Goal: Task Accomplishment & Management: Complete application form

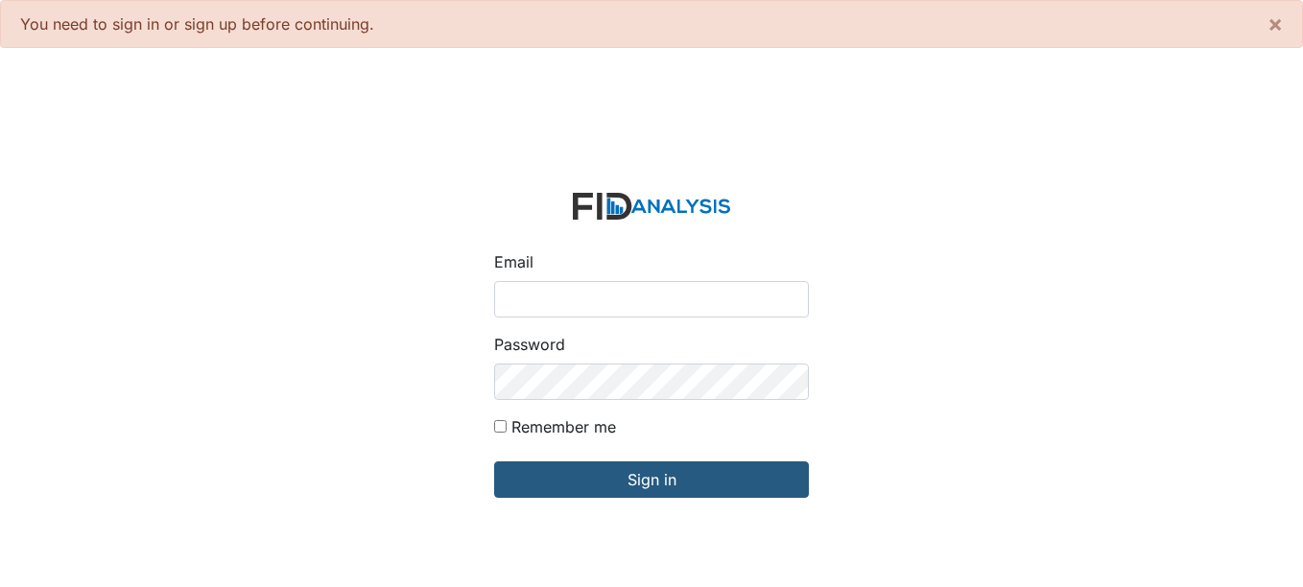
click at [663, 298] on input "Email" at bounding box center [651, 299] width 315 height 36
type input "[EMAIL_ADDRESS][DOMAIN_NAME]"
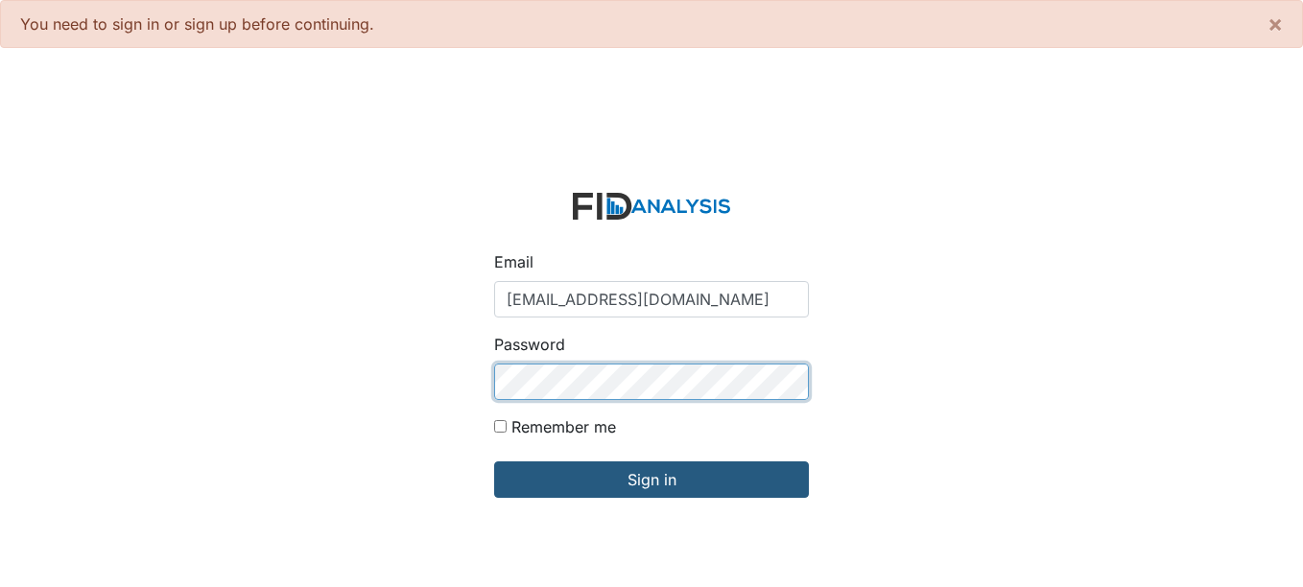
click at [494, 461] on input "Sign in" at bounding box center [651, 479] width 315 height 36
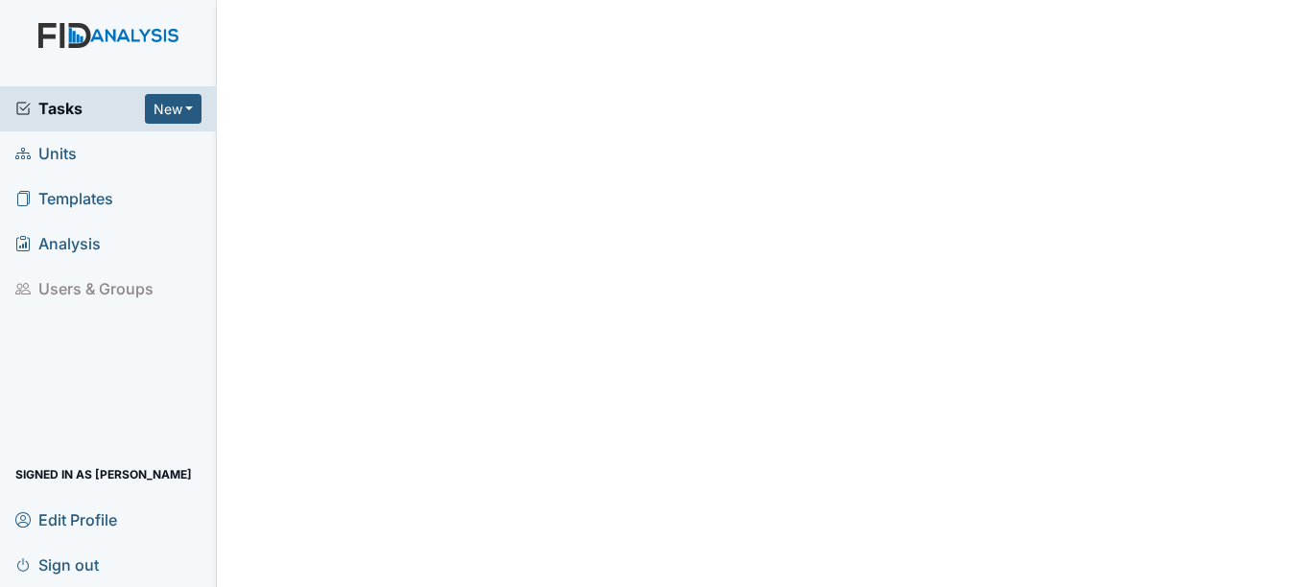
click at [54, 160] on span "Units" at bounding box center [45, 154] width 61 height 30
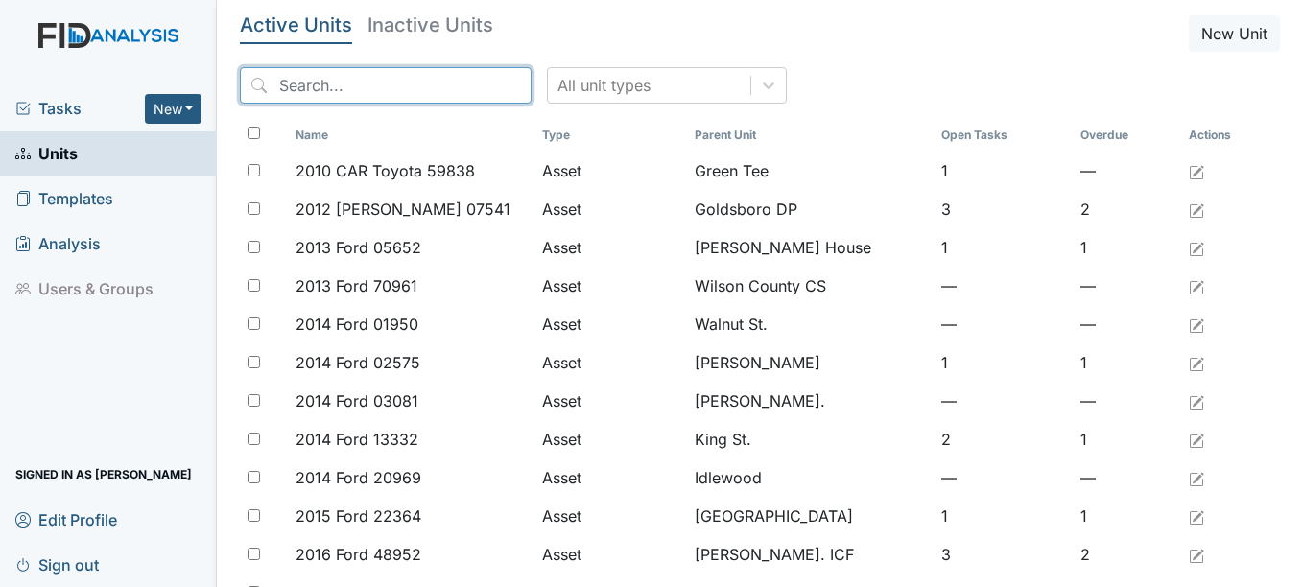
click at [315, 91] on input "search" at bounding box center [386, 85] width 292 height 36
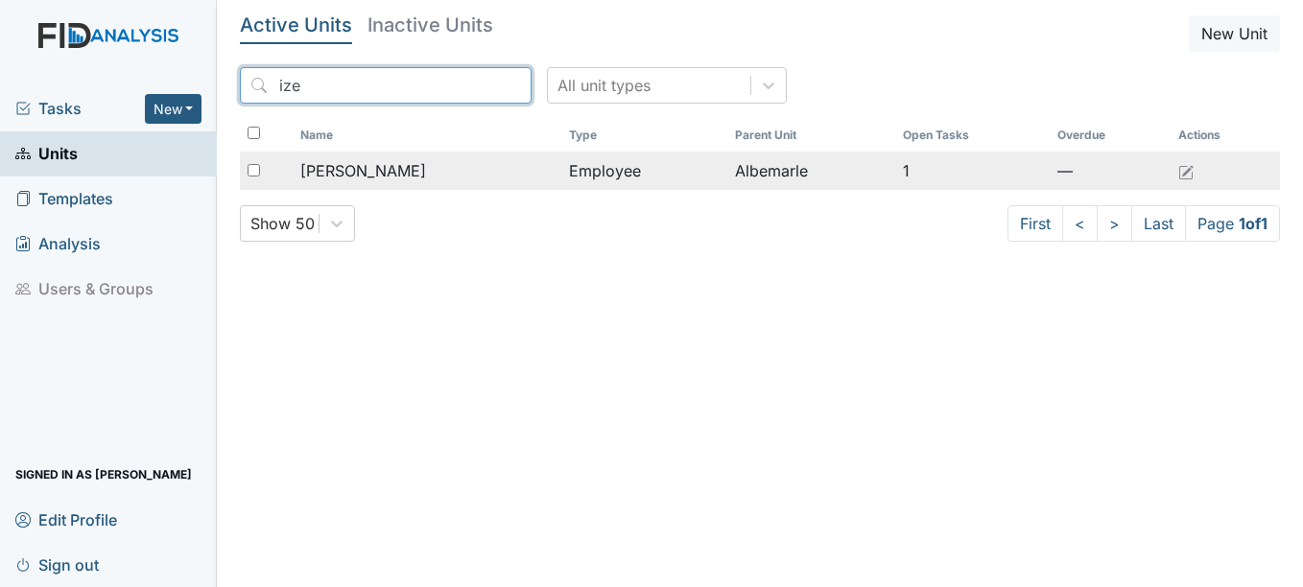
type input "ize"
click at [400, 175] on span "Howell, Izetta" at bounding box center [363, 170] width 126 height 23
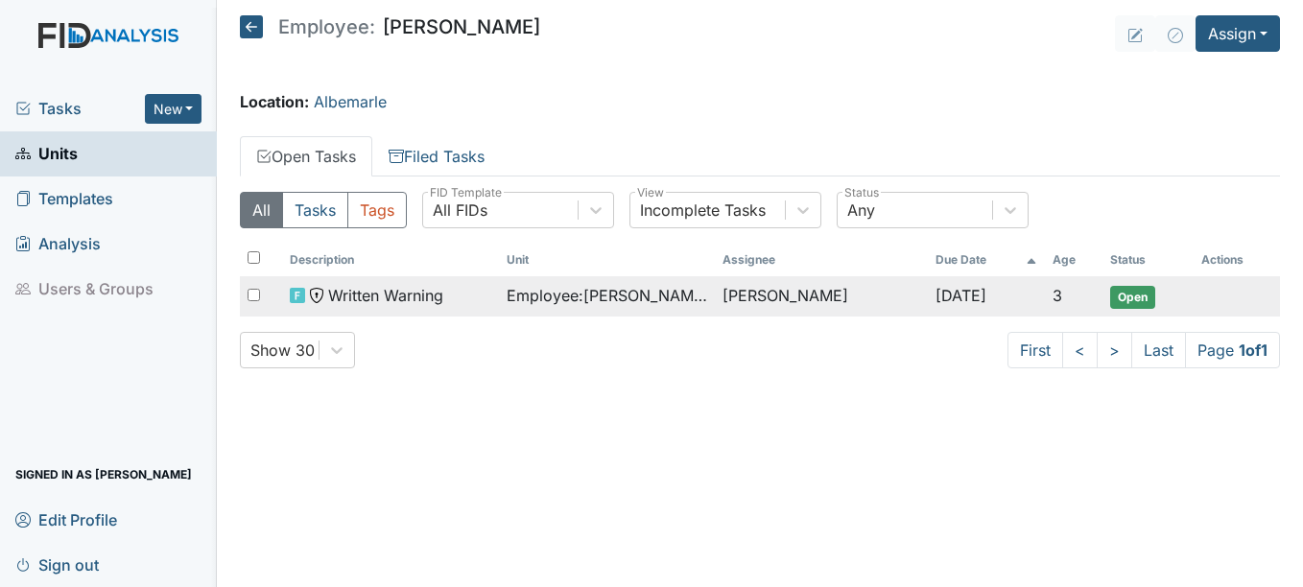
click at [1133, 296] on span "Open" at bounding box center [1132, 297] width 45 height 23
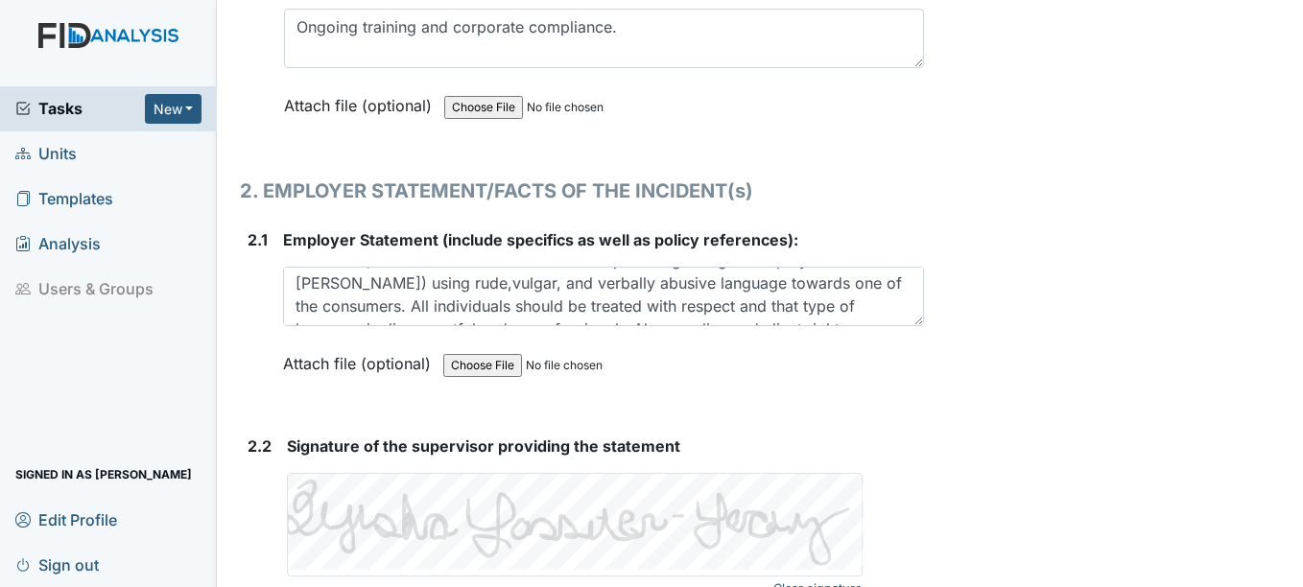
scroll to position [69, 0]
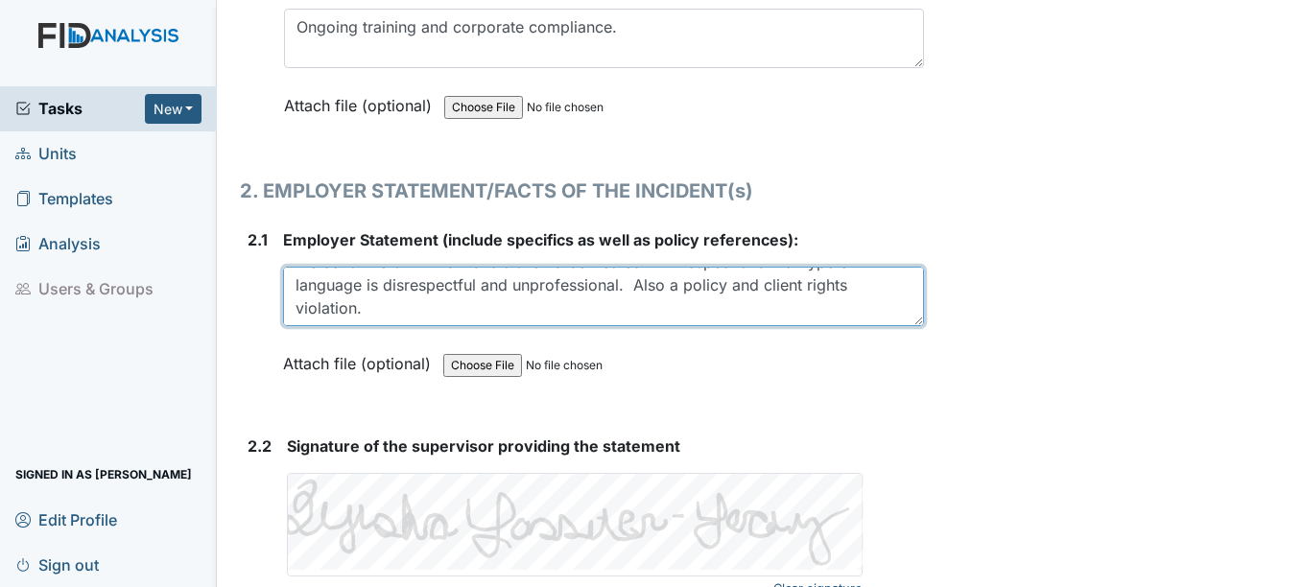
click at [471, 305] on textarea "On [DATE] a concerned citizen made a complaint regarding an employee [PERSON_NA…" at bounding box center [603, 296] width 640 height 59
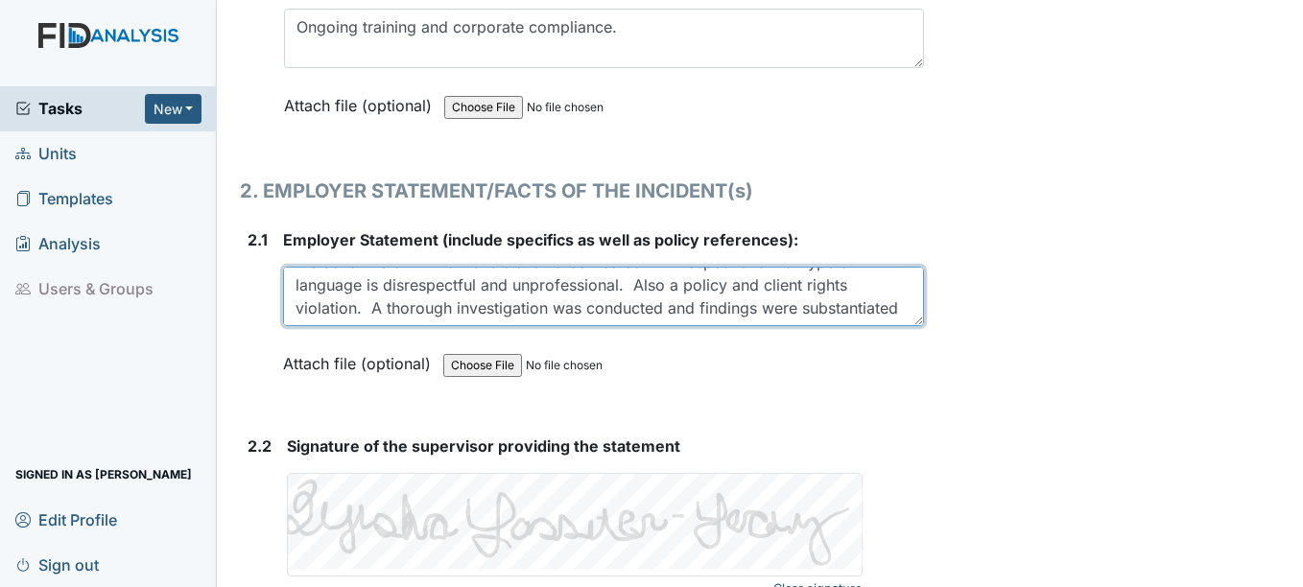
type textarea "On 8/22/2025 a concerned citizen made a complaint regarding an employee Izetta …"
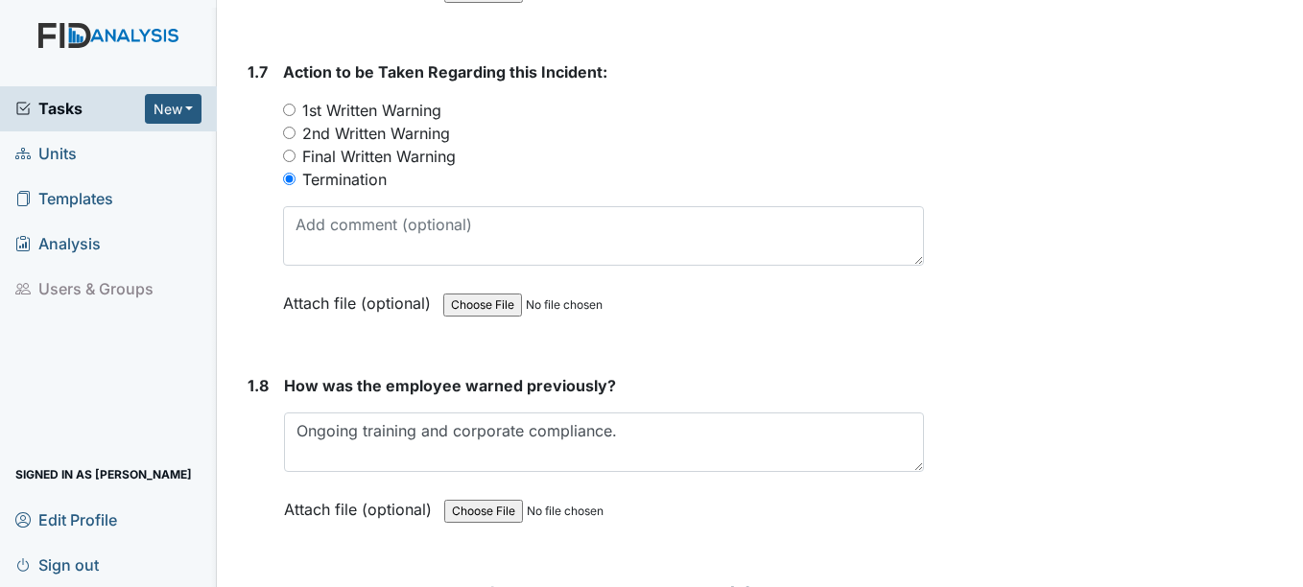
scroll to position [1823, 0]
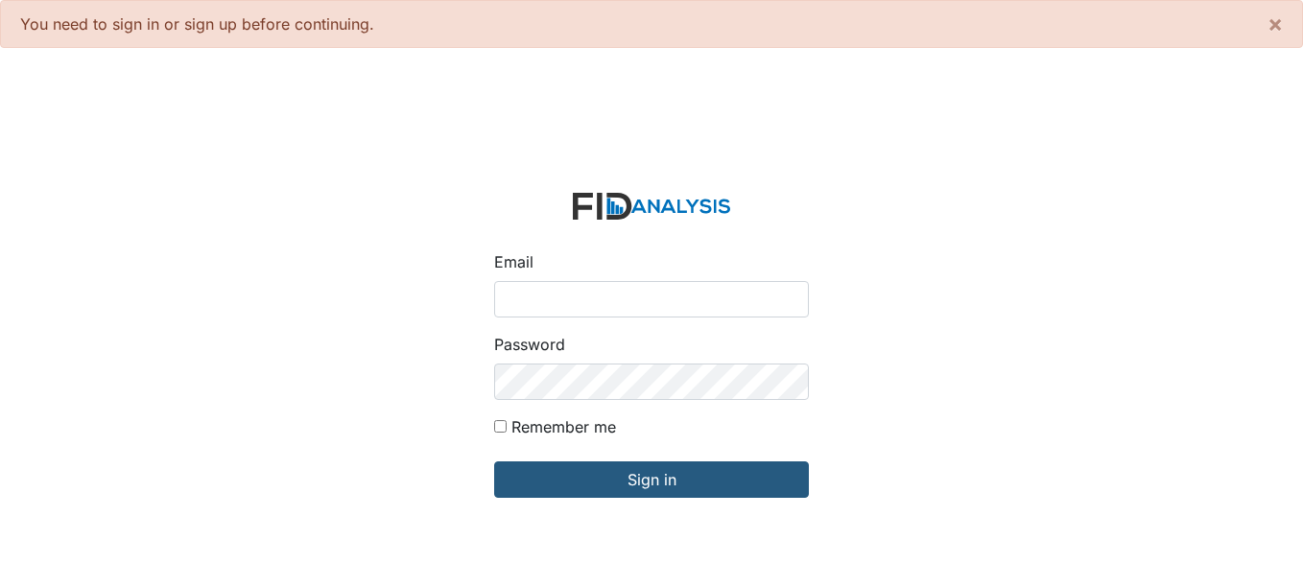
click at [607, 295] on input "Email" at bounding box center [651, 299] width 315 height 36
type input "[EMAIL_ADDRESS][DOMAIN_NAME]"
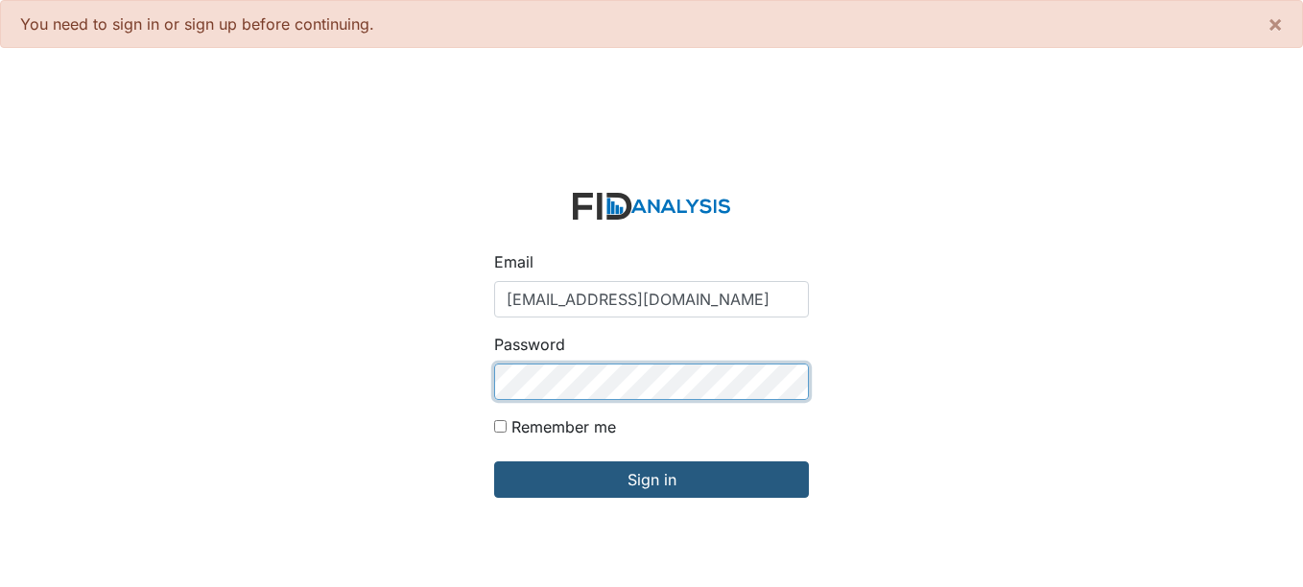
click at [494, 461] on input "Sign in" at bounding box center [651, 479] width 315 height 36
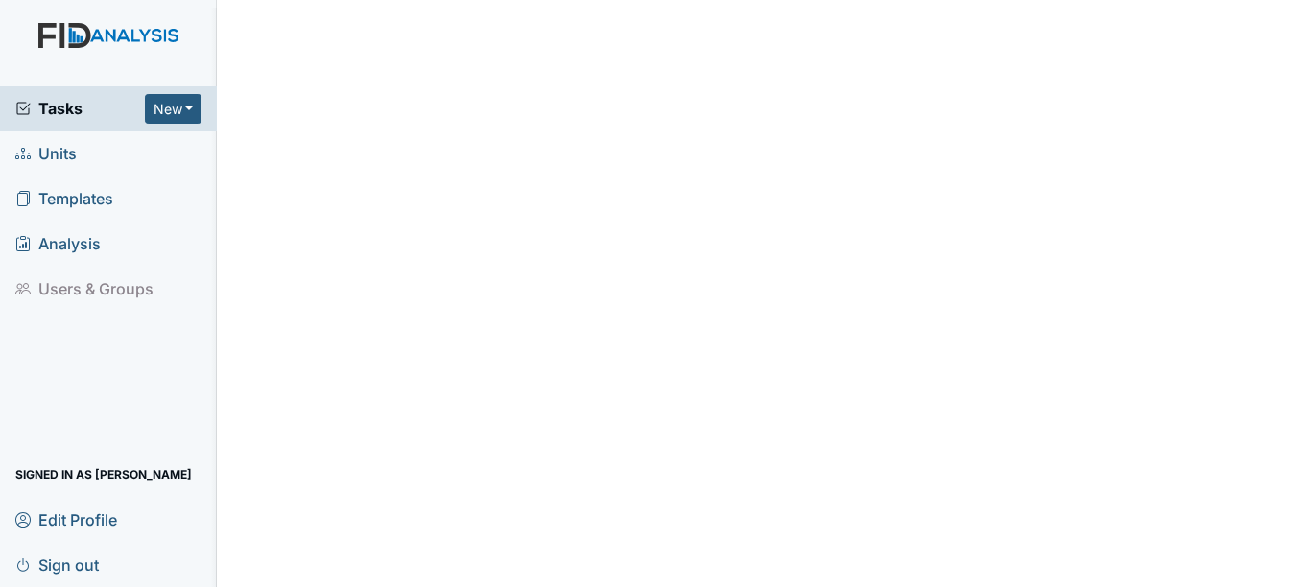
click at [57, 159] on span "Units" at bounding box center [45, 154] width 61 height 30
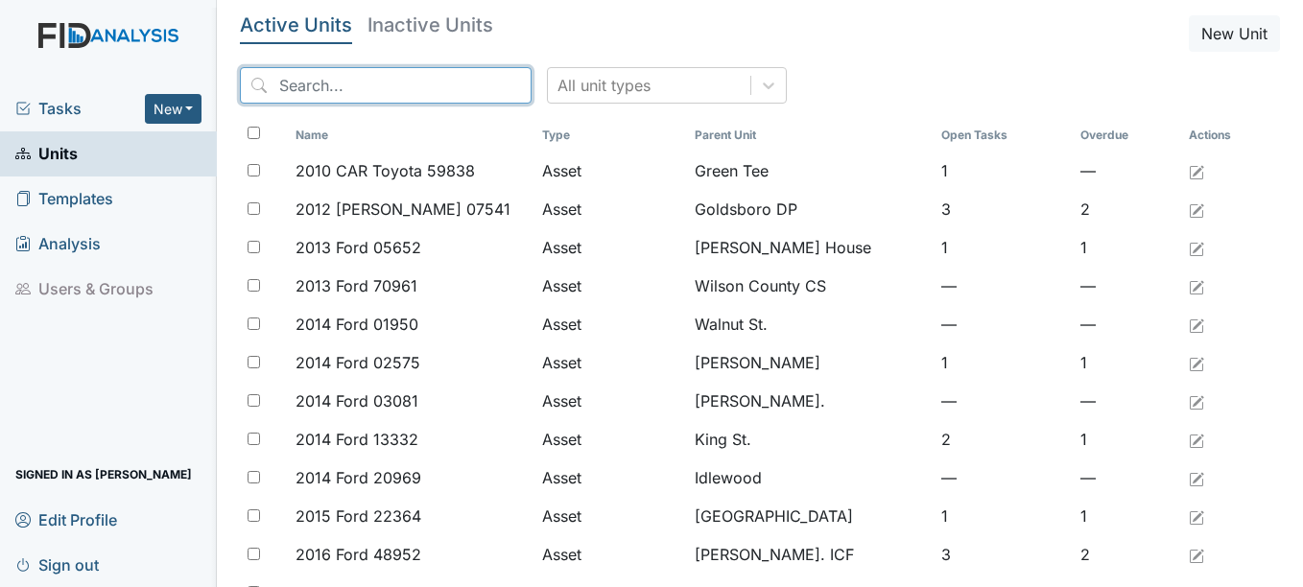
click at [287, 92] on input "search" at bounding box center [386, 85] width 292 height 36
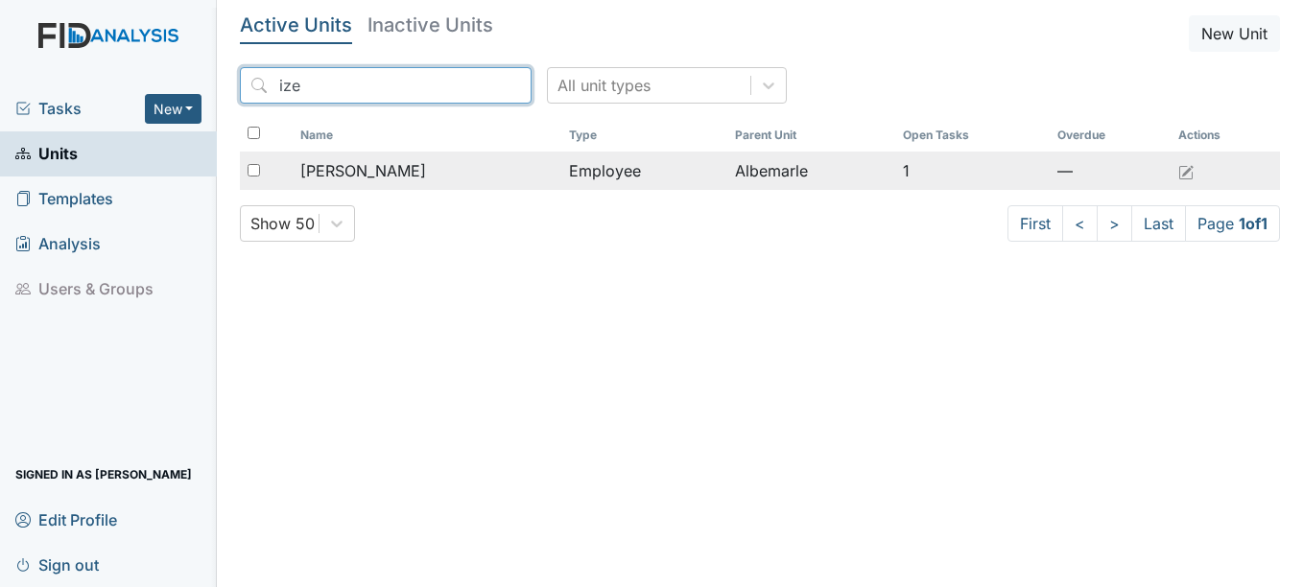
type input "ize"
click at [393, 169] on span "[PERSON_NAME]" at bounding box center [363, 170] width 126 height 23
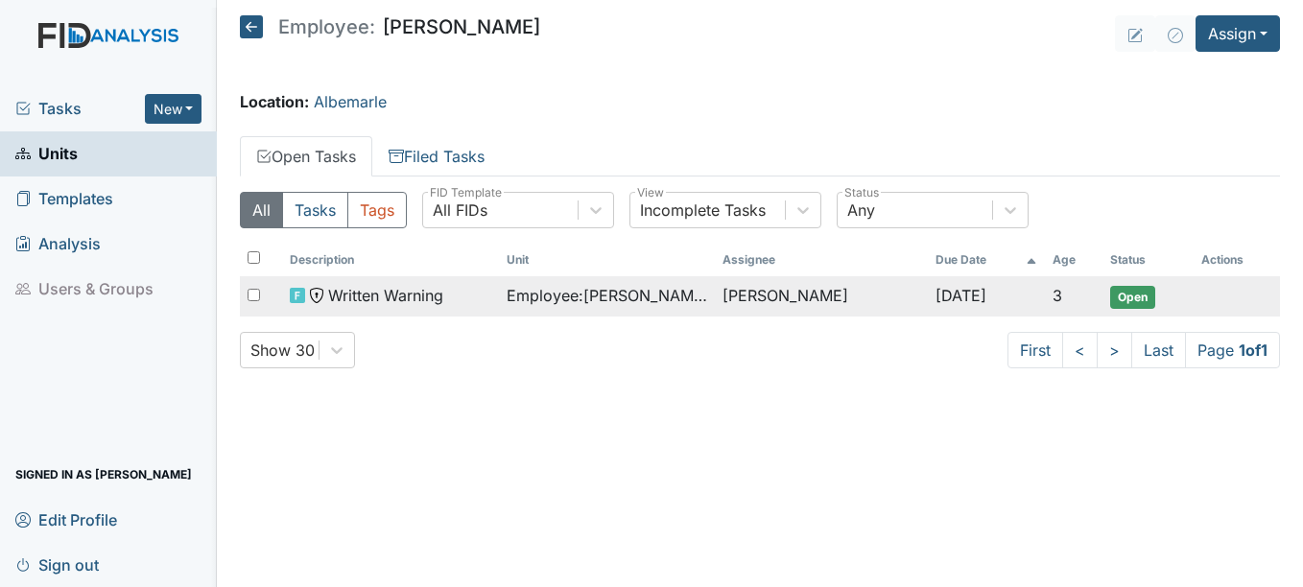
click at [1117, 297] on span "Open" at bounding box center [1132, 297] width 45 height 23
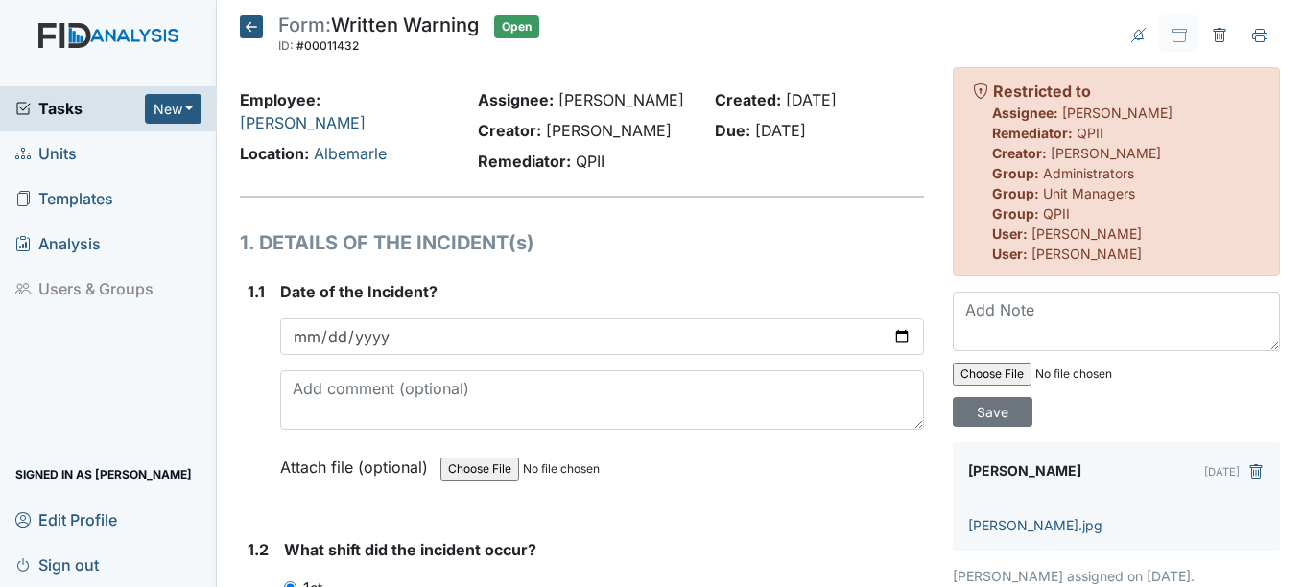
click at [79, 152] on link "Units" at bounding box center [108, 153] width 217 height 45
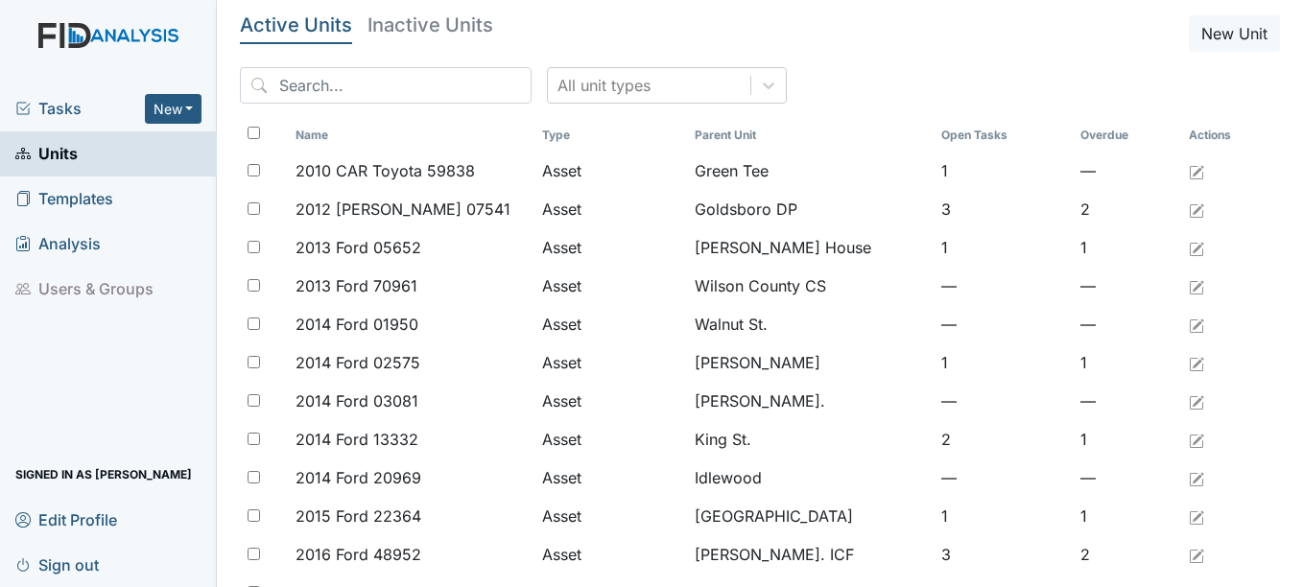
click at [81, 113] on span "Tasks" at bounding box center [79, 108] width 129 height 23
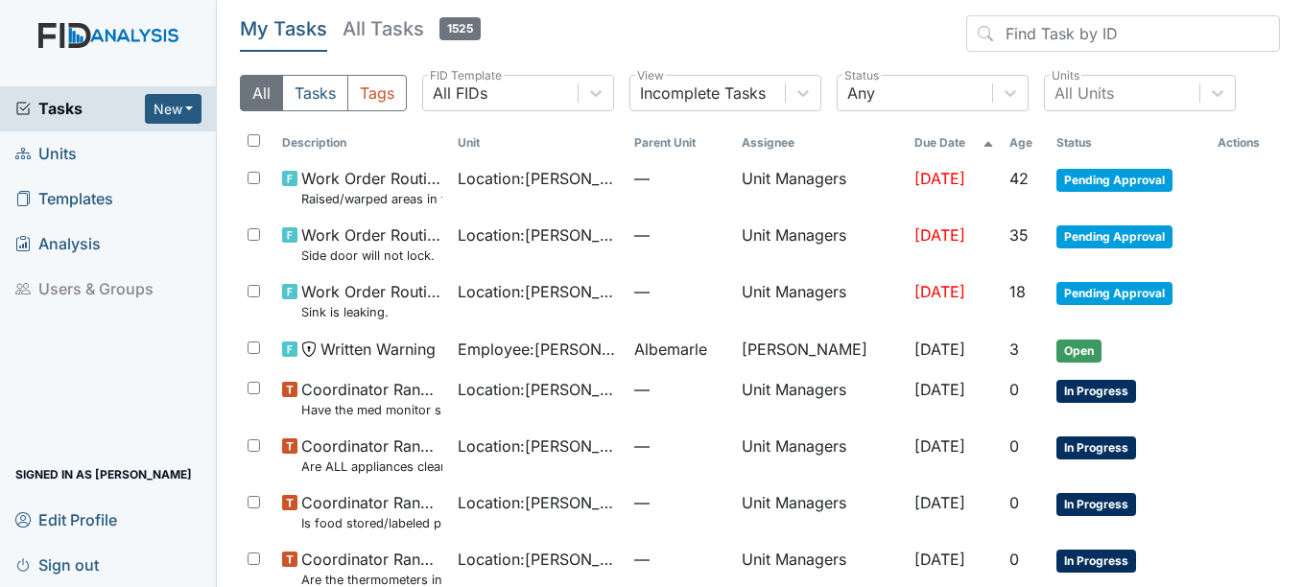
click at [64, 153] on span "Units" at bounding box center [45, 154] width 61 height 30
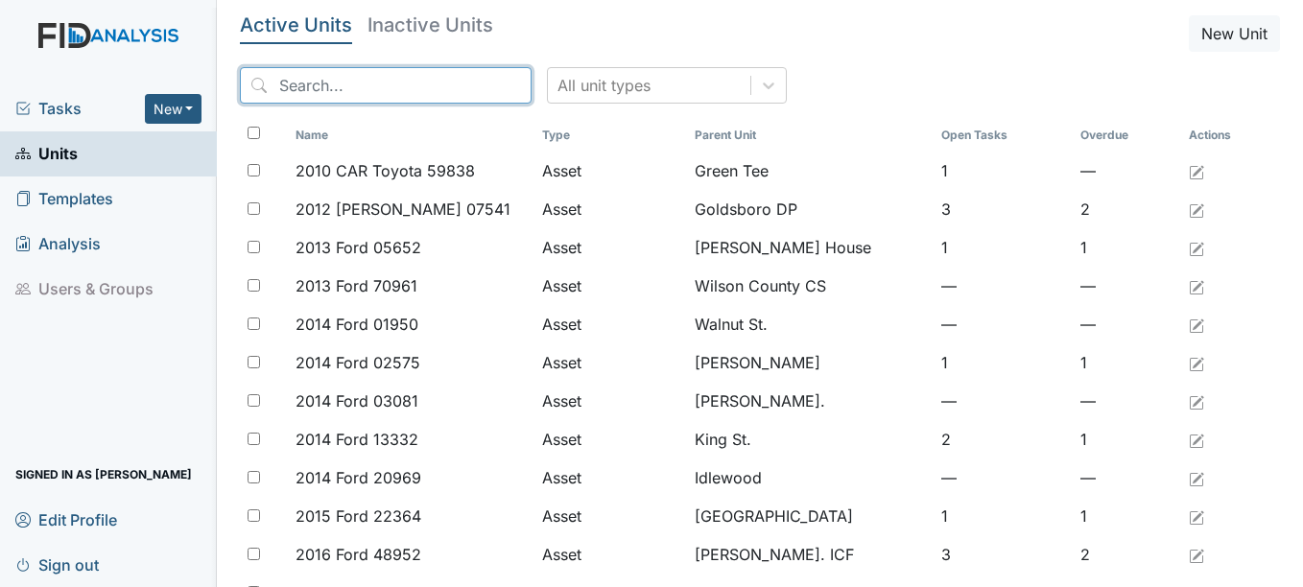
click at [323, 87] on input "search" at bounding box center [386, 85] width 292 height 36
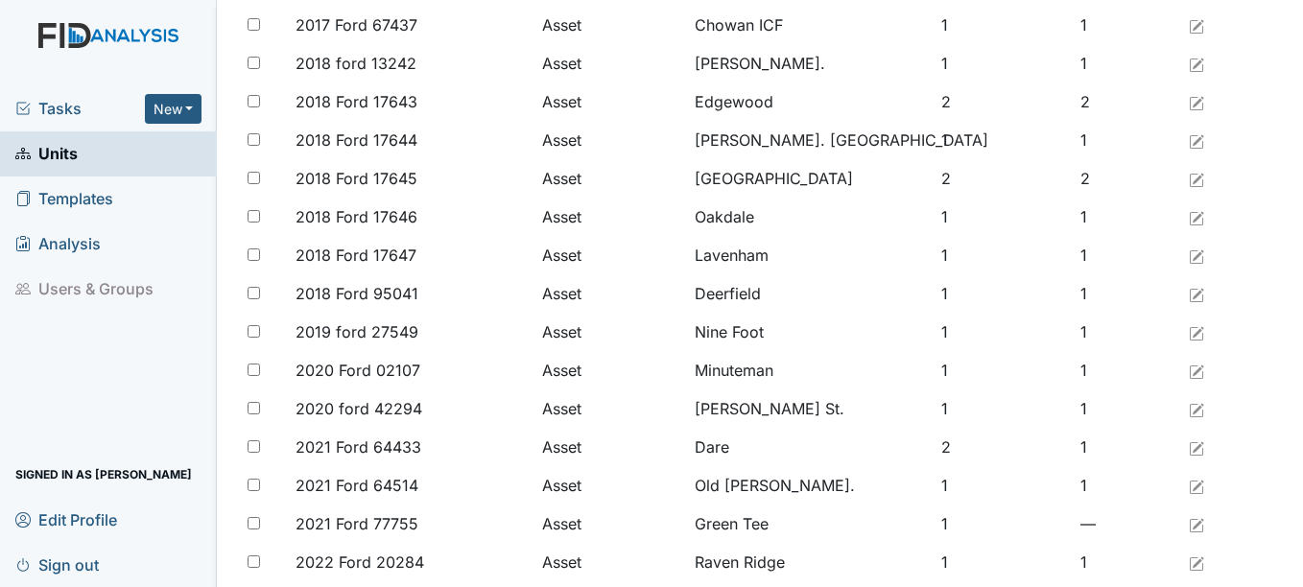
scroll to position [223, 0]
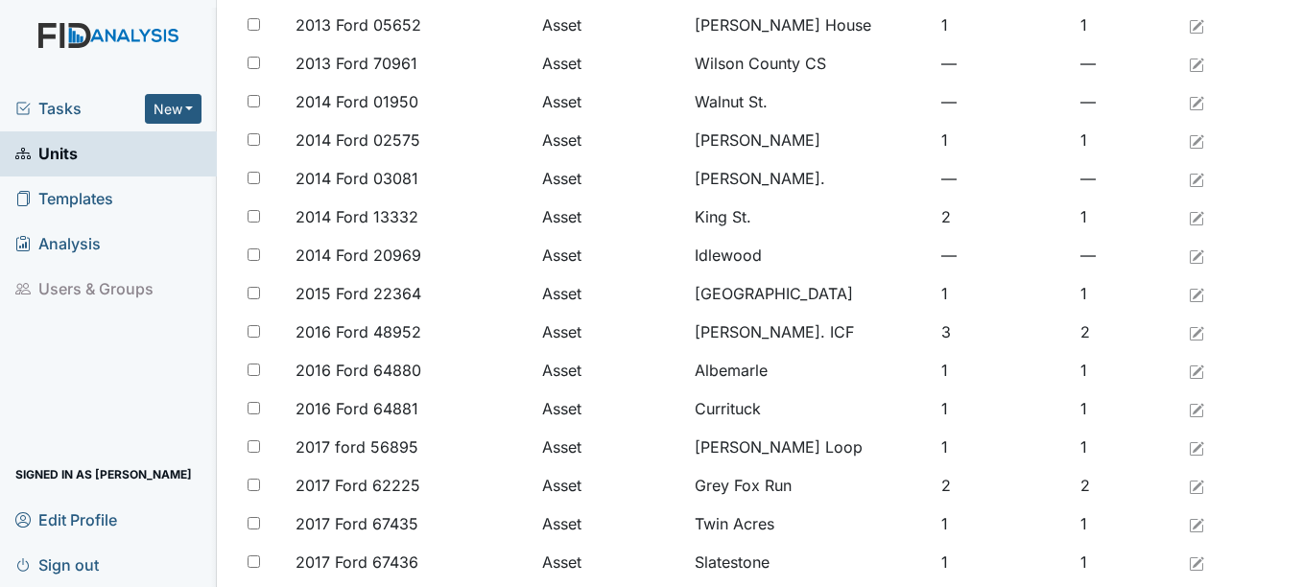
click at [62, 114] on span "Tasks" at bounding box center [79, 108] width 129 height 23
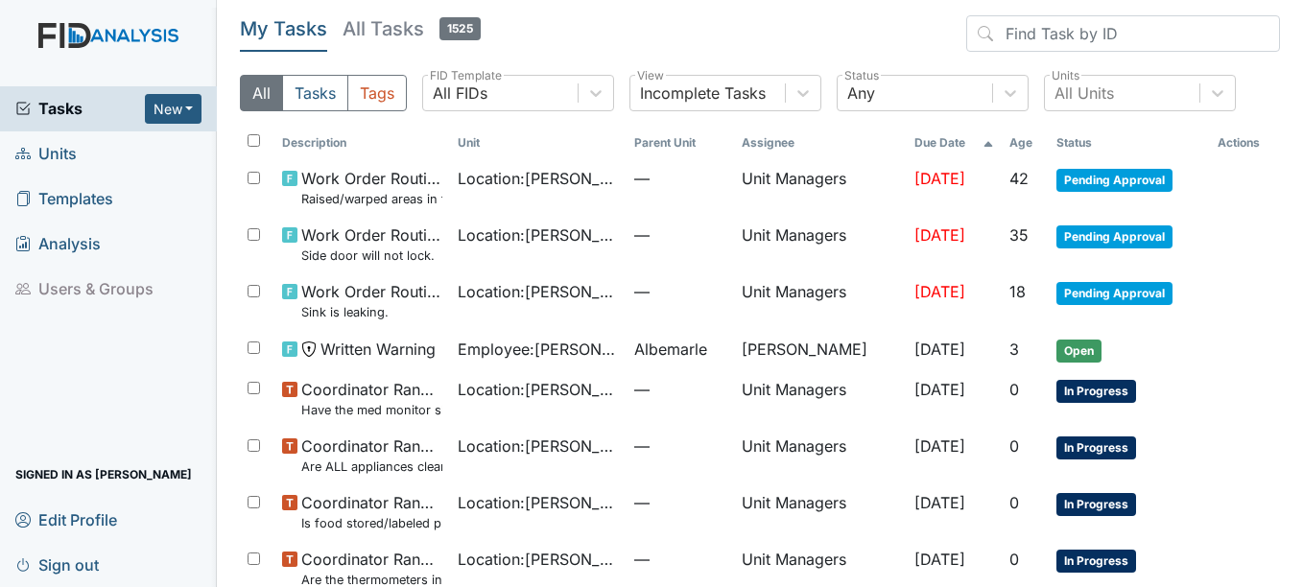
click at [59, 152] on span "Units" at bounding box center [45, 154] width 61 height 30
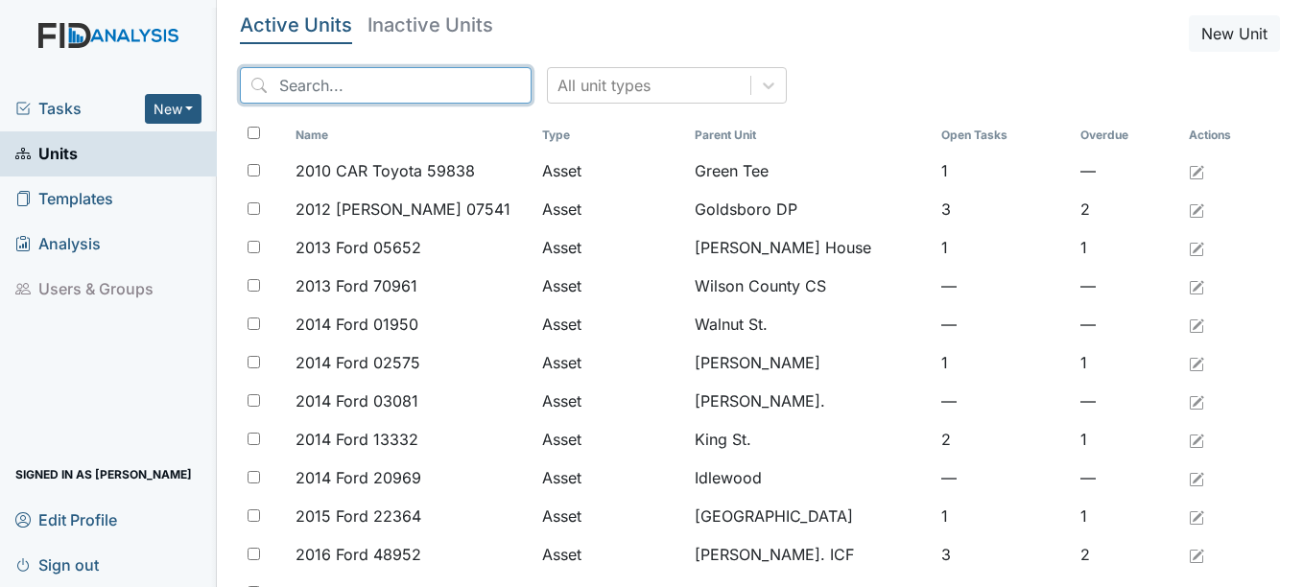
click at [313, 86] on input "search" at bounding box center [386, 85] width 292 height 36
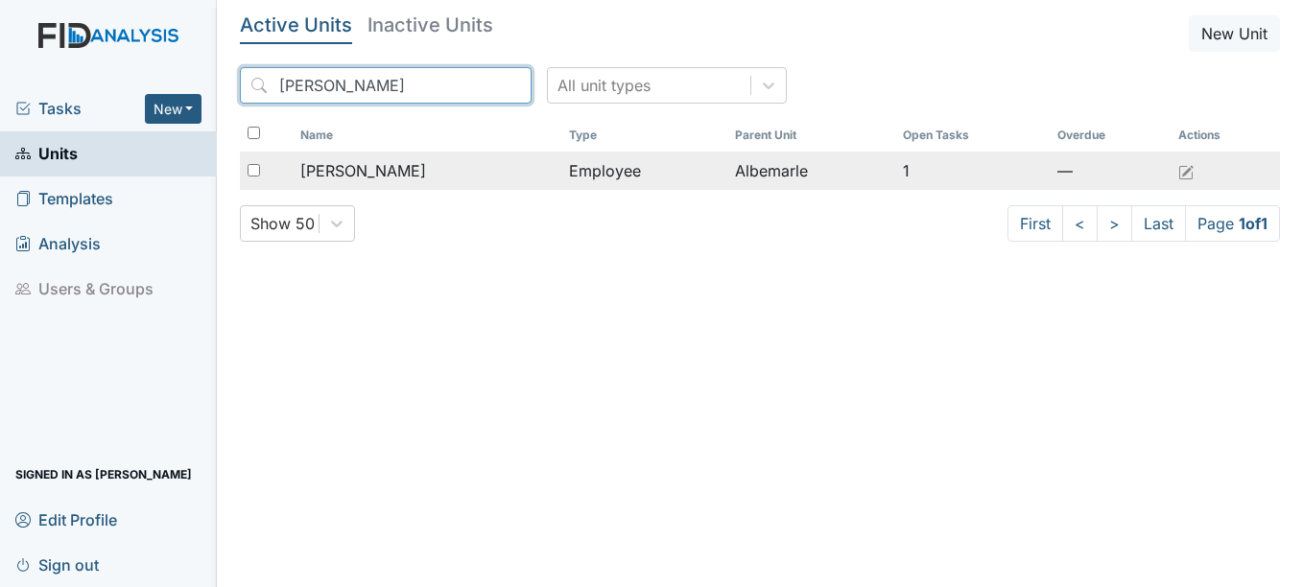
type input "izetta"
click at [364, 175] on span "[PERSON_NAME]" at bounding box center [363, 170] width 126 height 23
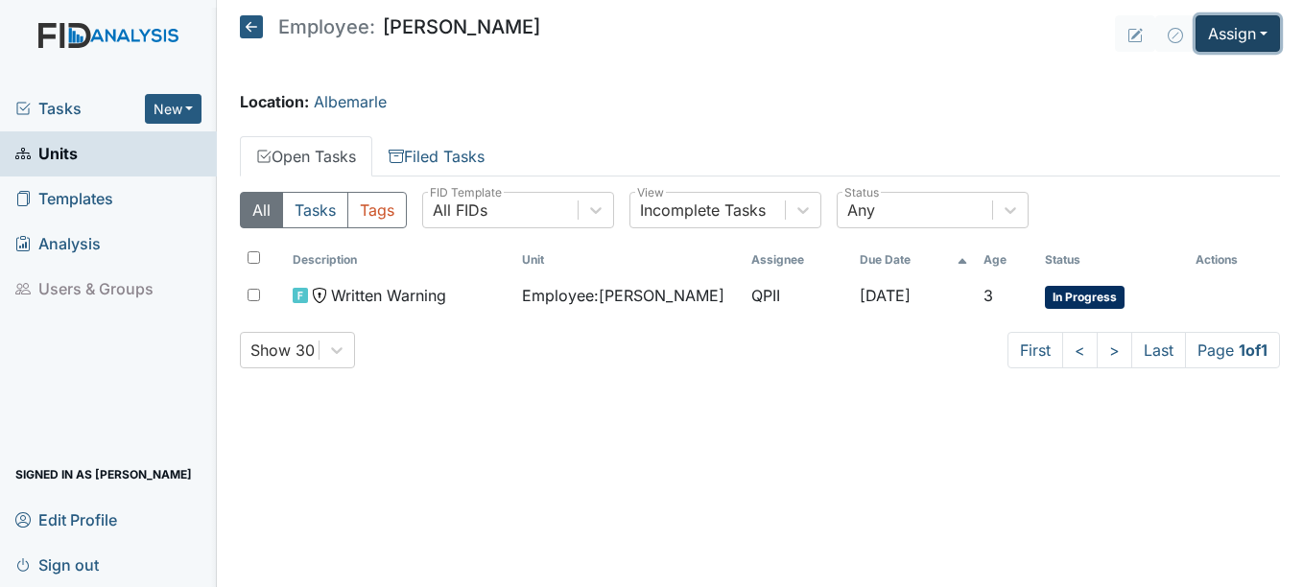
drag, startPoint x: 1248, startPoint y: 38, endPoint x: 1238, endPoint y: 44, distance: 11.2
click at [1246, 39] on button "Assign" at bounding box center [1237, 33] width 84 height 36
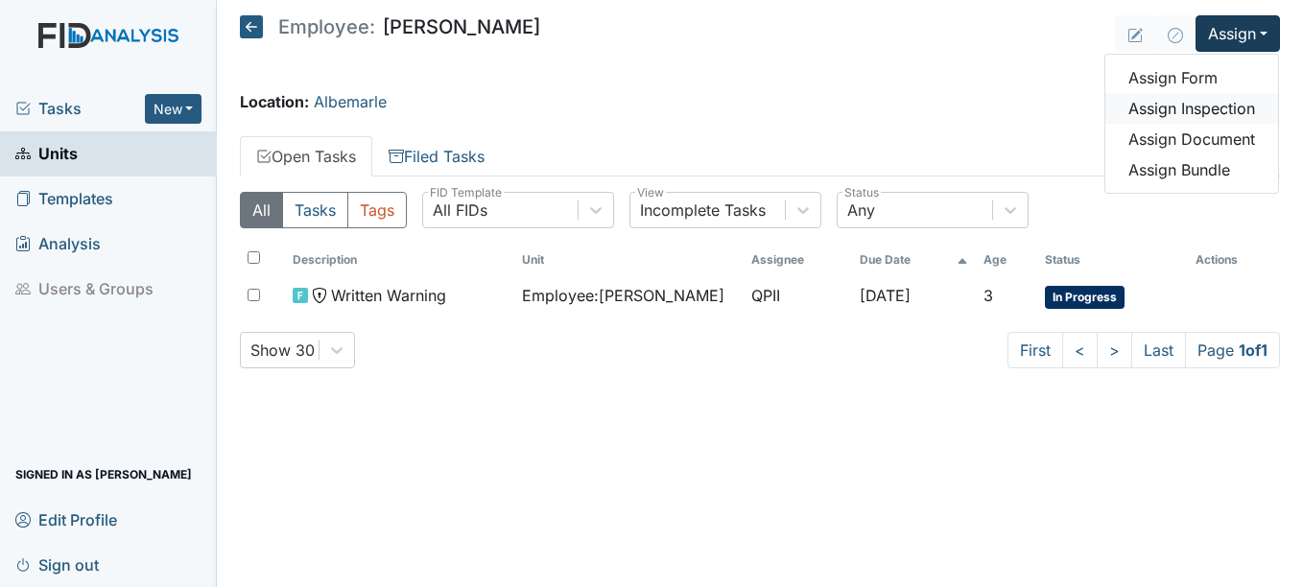
click at [1180, 105] on link "Assign Inspection" at bounding box center [1191, 108] width 173 height 31
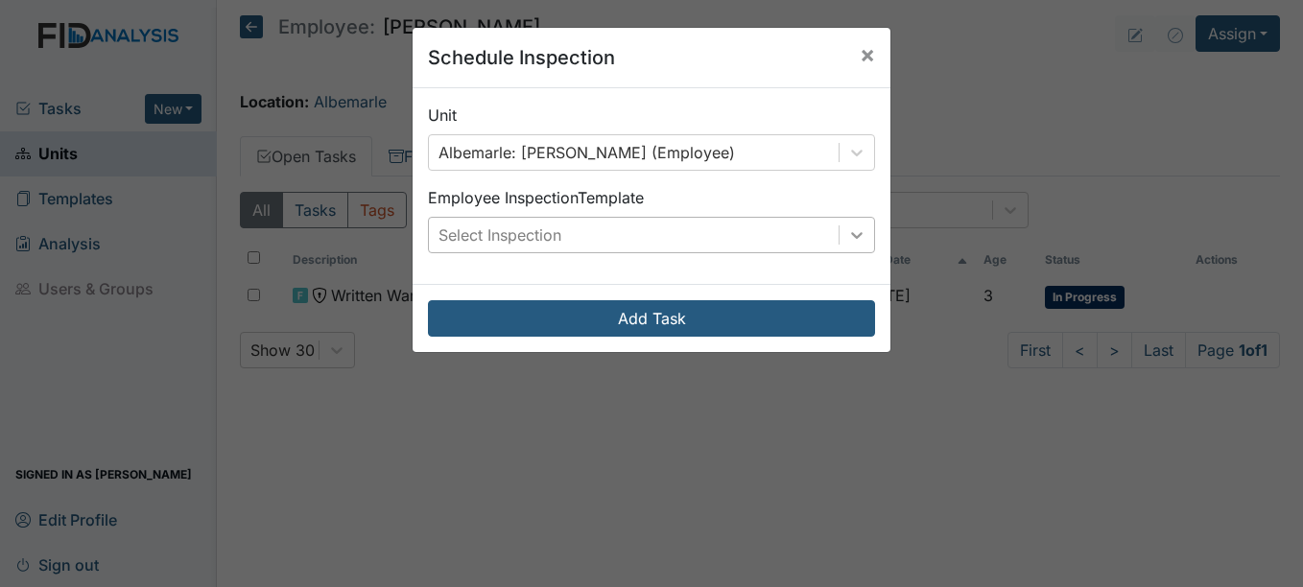
click at [851, 237] on icon at bounding box center [857, 235] width 12 height 7
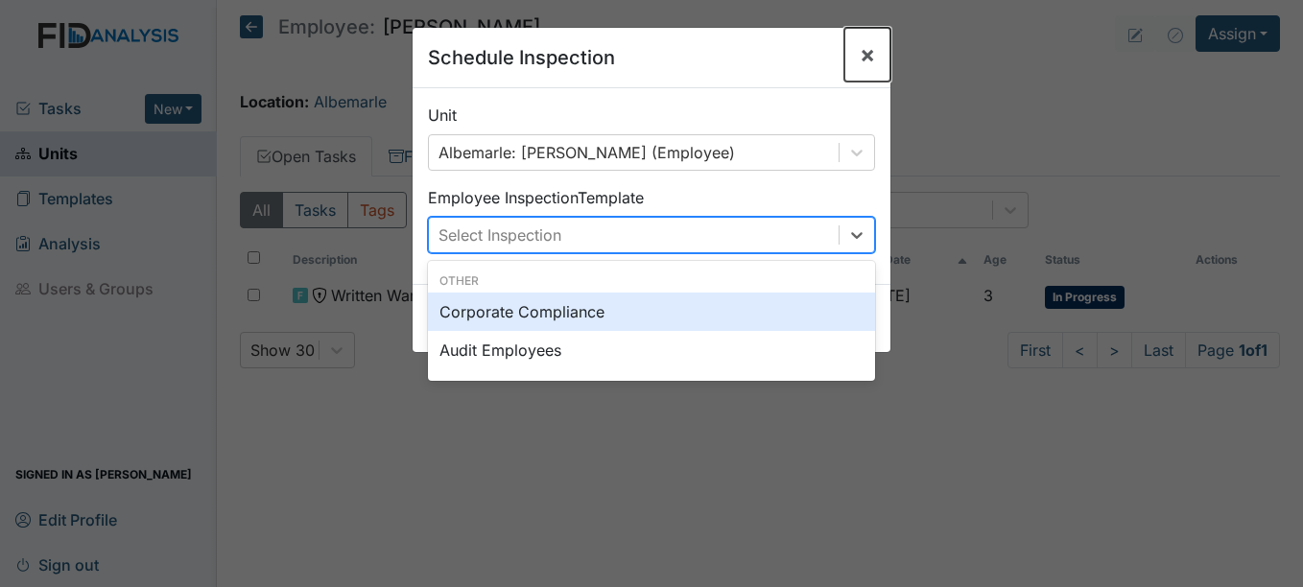
click at [847, 54] on button "×" at bounding box center [867, 55] width 46 height 54
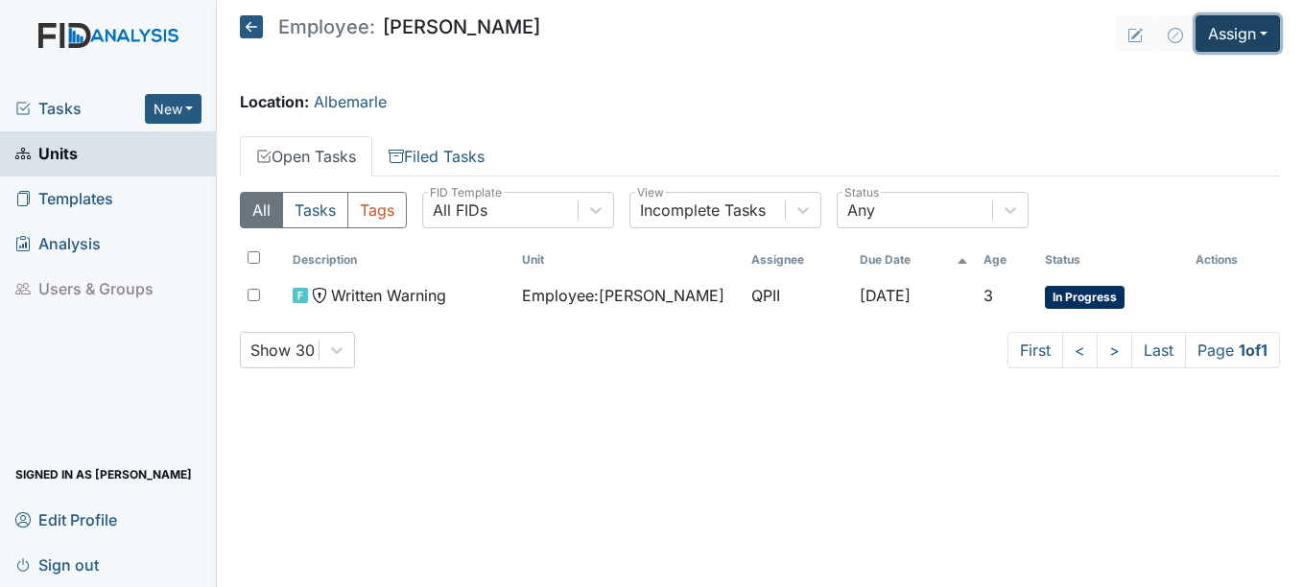
click at [1224, 45] on button "Assign" at bounding box center [1237, 33] width 84 height 36
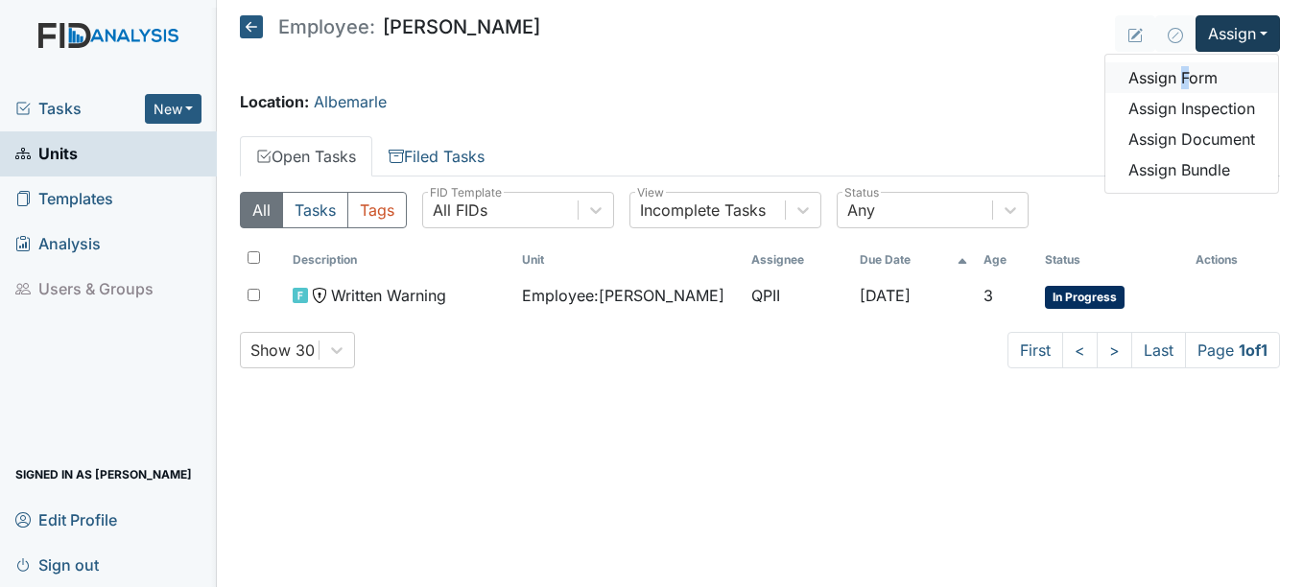
click at [1183, 82] on link "Assign Form" at bounding box center [1191, 77] width 173 height 31
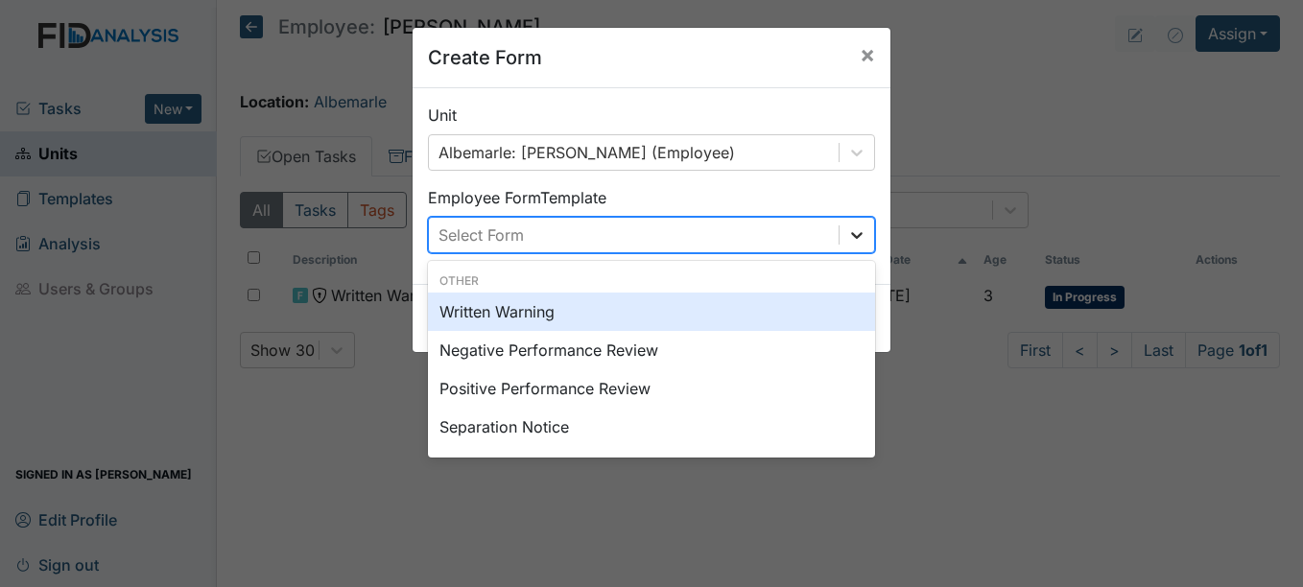
click at [847, 241] on icon at bounding box center [856, 234] width 19 height 19
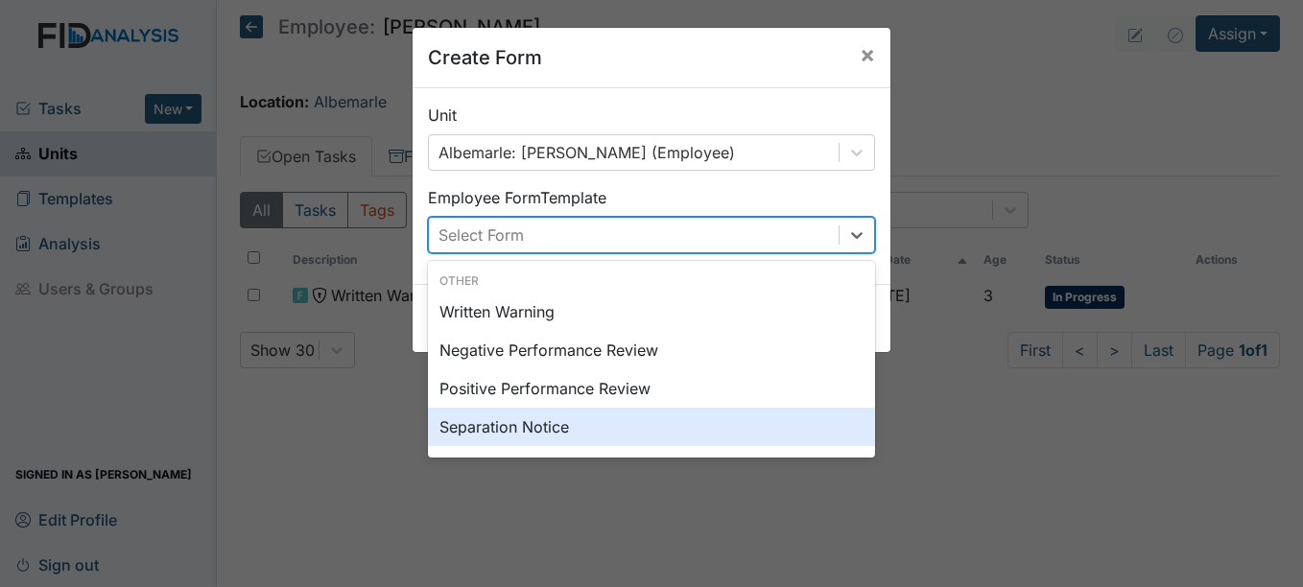
click at [532, 433] on div "Separation Notice" at bounding box center [651, 427] width 447 height 38
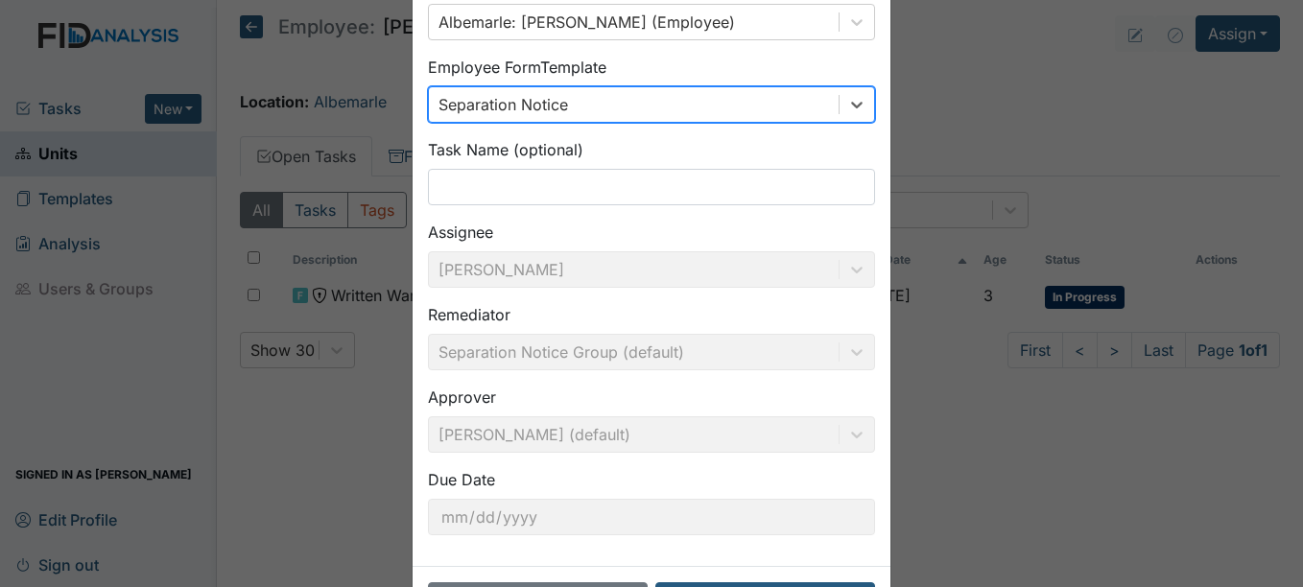
scroll to position [96, 0]
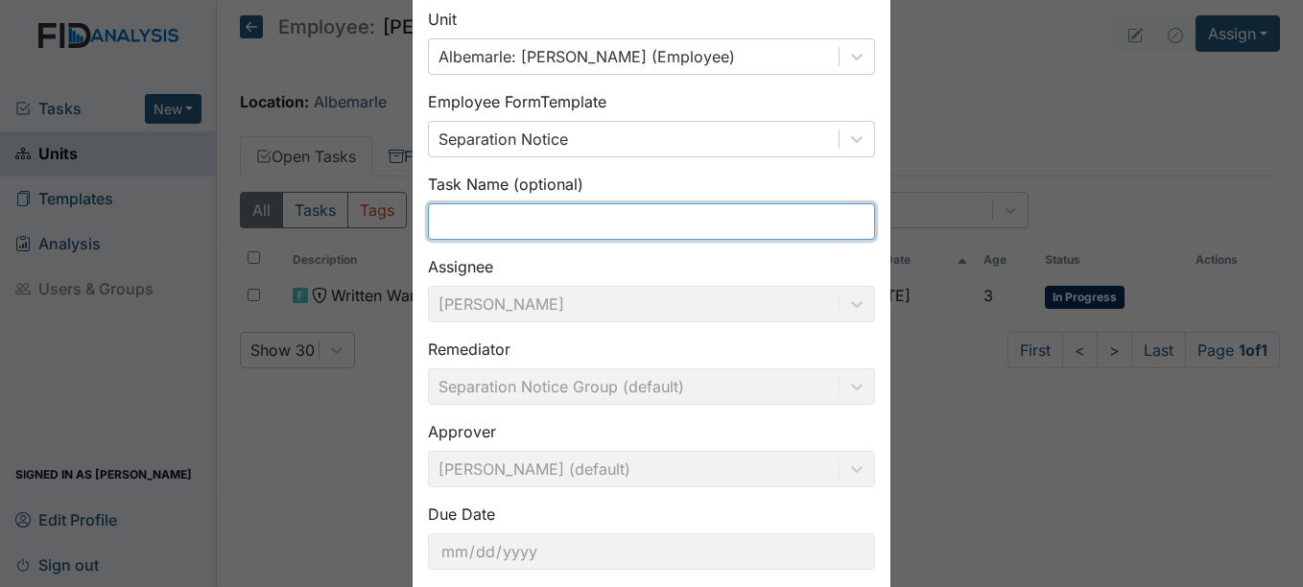
click at [480, 215] on input "text" at bounding box center [651, 221] width 447 height 36
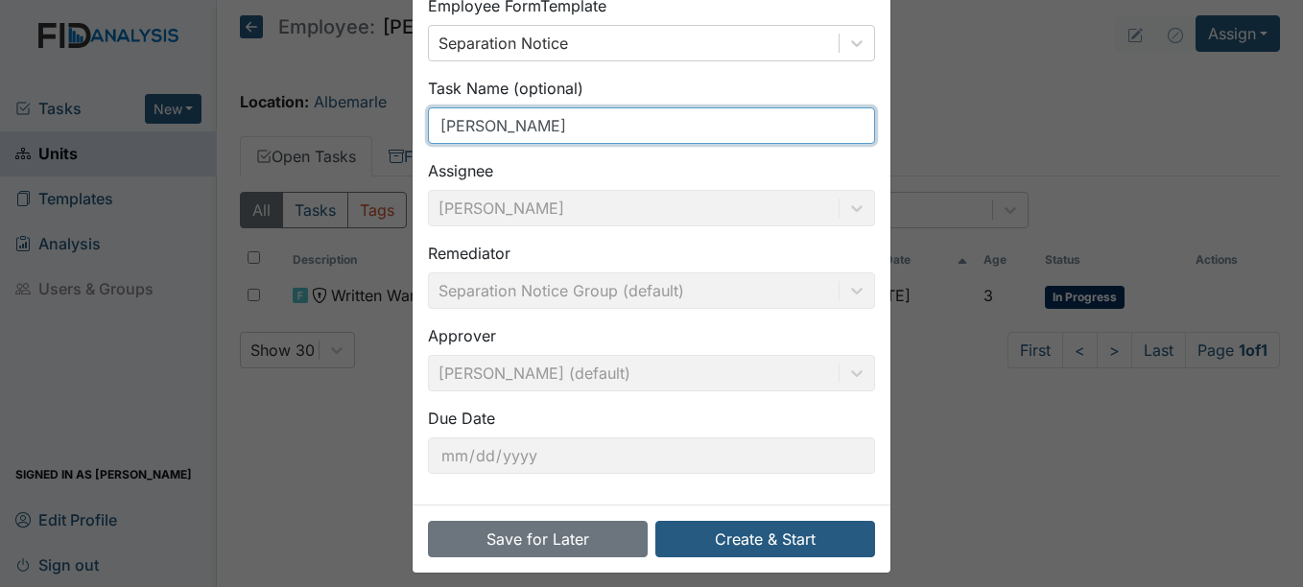
scroll to position [205, 0]
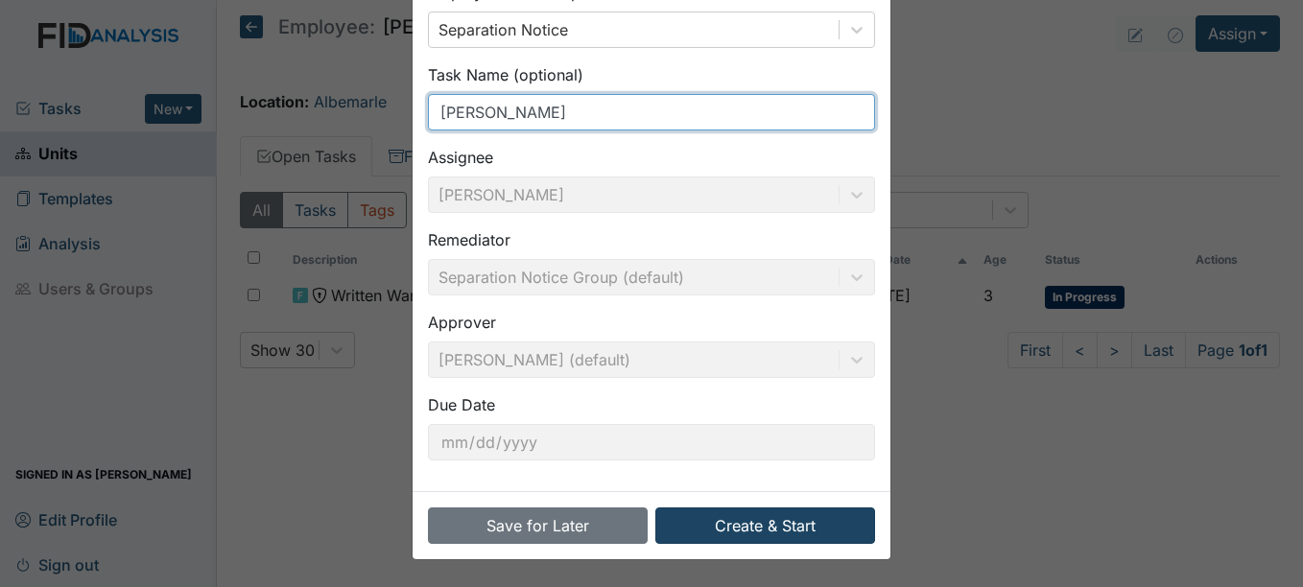
type input "[PERSON_NAME]"
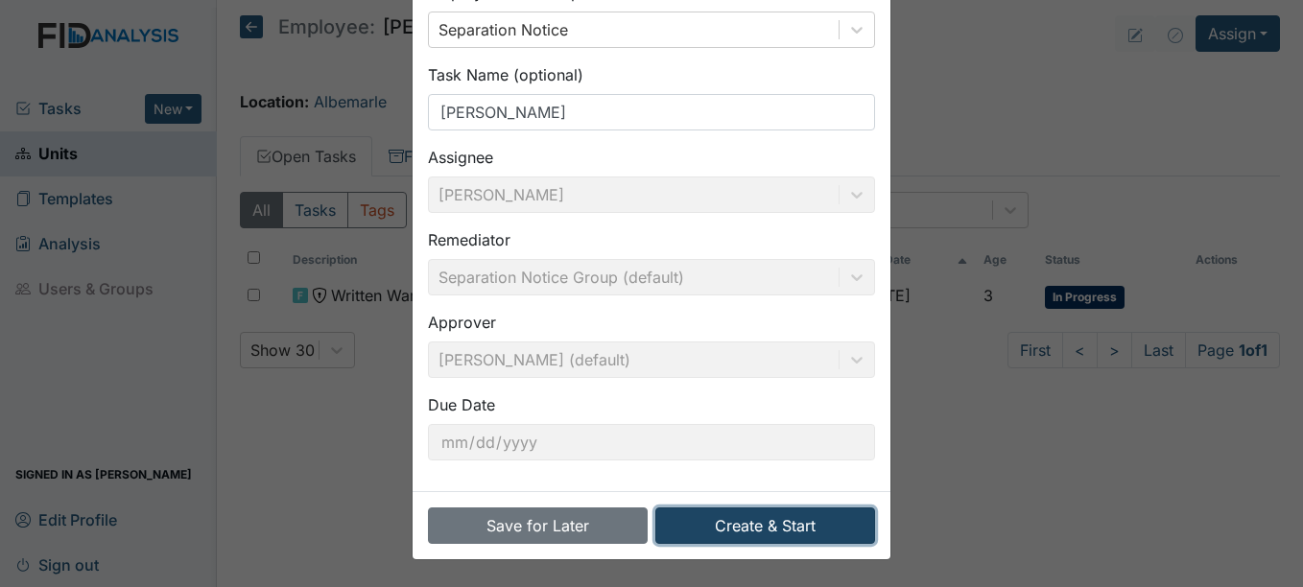
click at [723, 511] on button "Create & Start" at bounding box center [765, 525] width 220 height 36
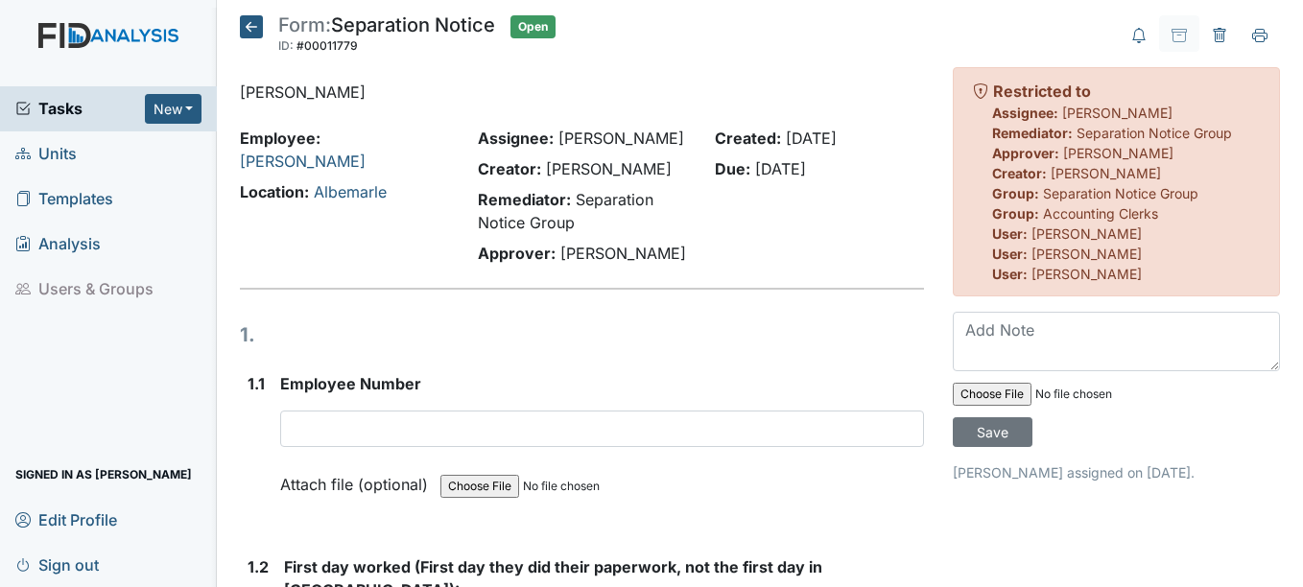
scroll to position [96, 0]
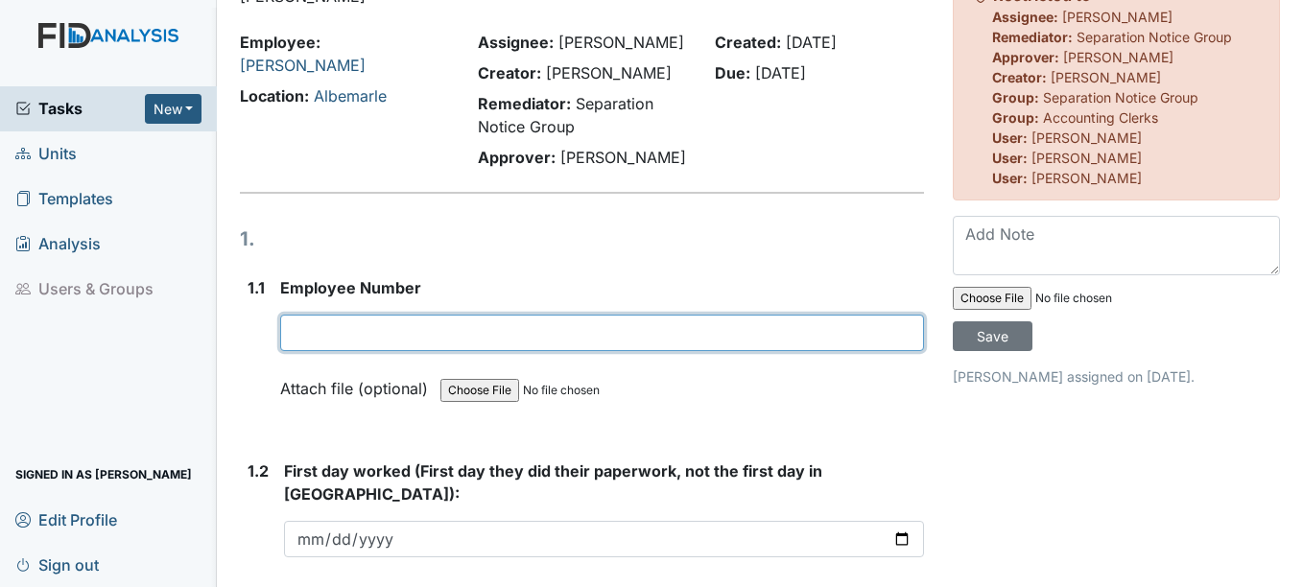
click at [392, 345] on input "text" at bounding box center [601, 333] width 643 height 36
click at [394, 335] on input "text" at bounding box center [601, 333] width 643 height 36
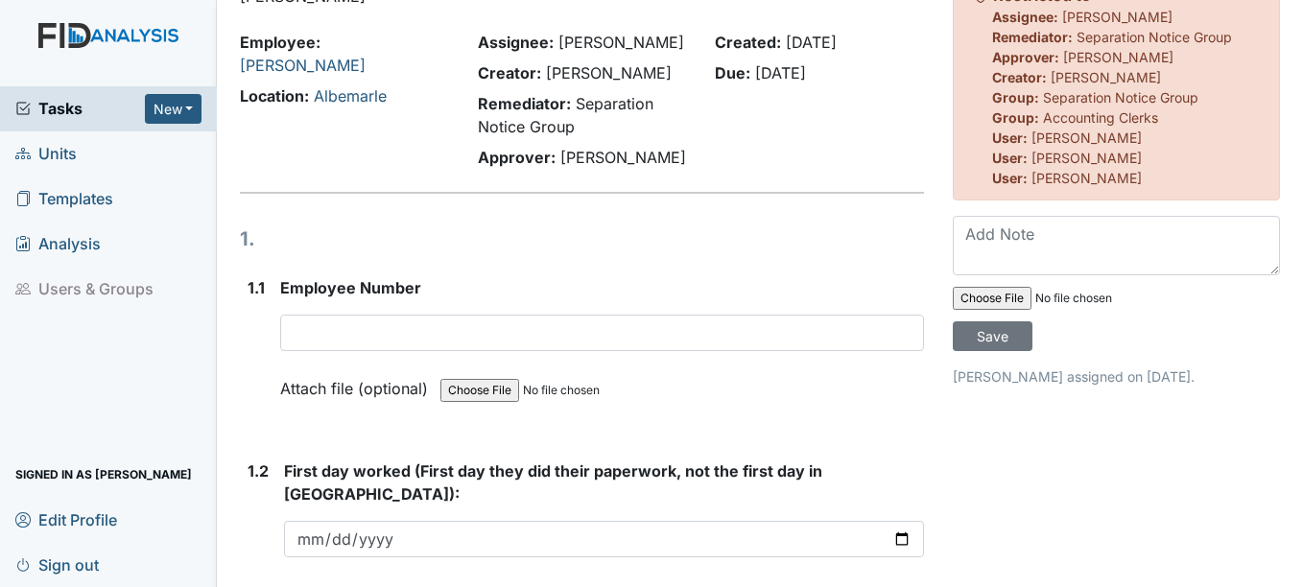
click at [787, 586] on html "Tasks New Form Inspection Document Bundle Units Templates Analysis Users & Grou…" at bounding box center [651, 293] width 1303 height 587
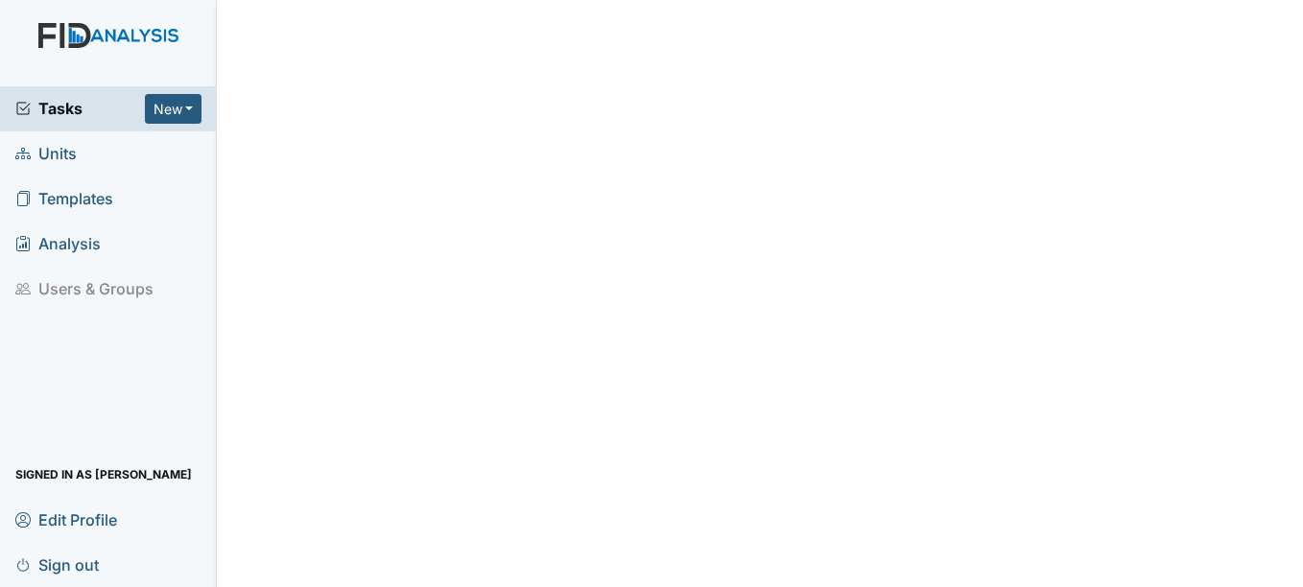
click at [59, 149] on span "Units" at bounding box center [45, 154] width 61 height 30
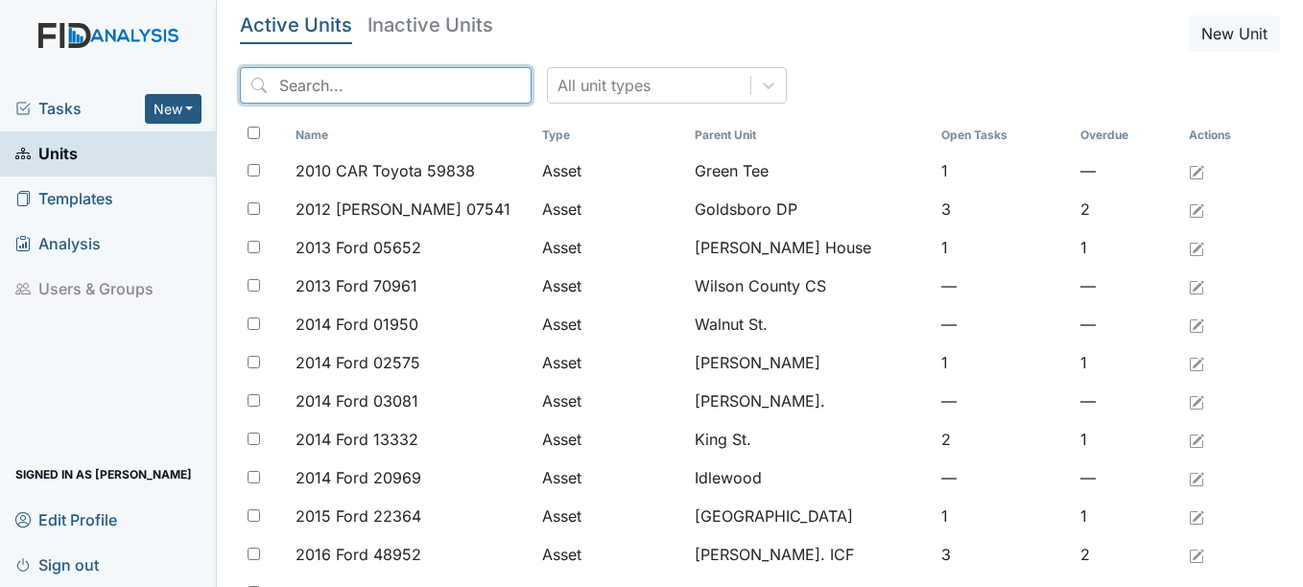
click at [373, 82] on input "search" at bounding box center [386, 85] width 292 height 36
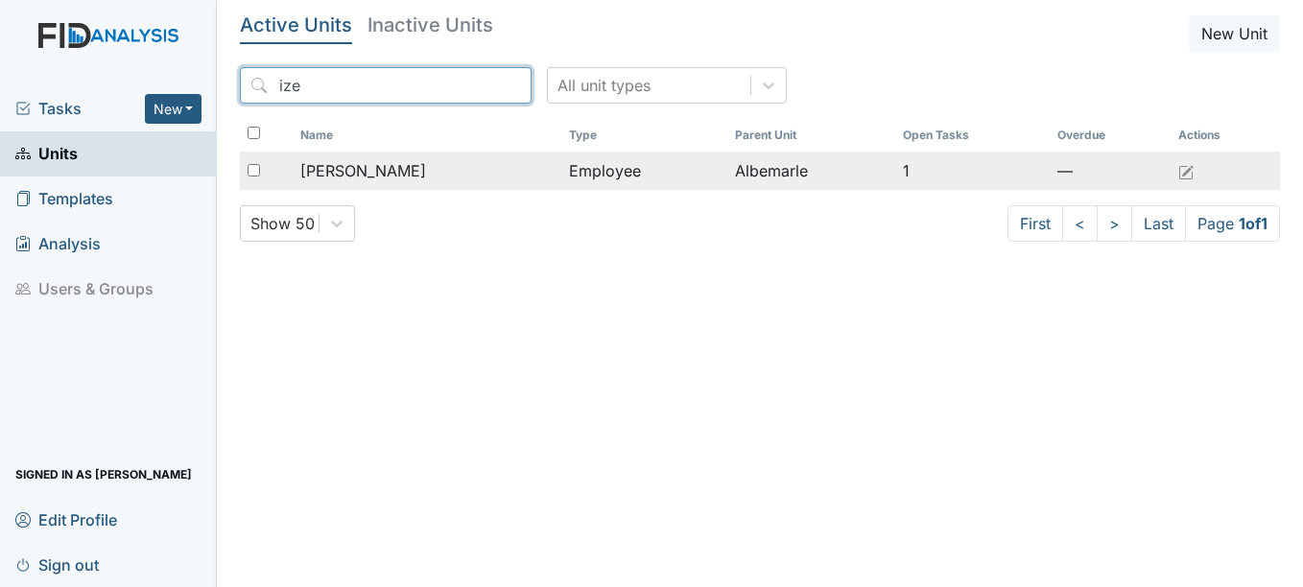
type input "ize"
click at [401, 166] on span "[PERSON_NAME]" at bounding box center [363, 170] width 126 height 23
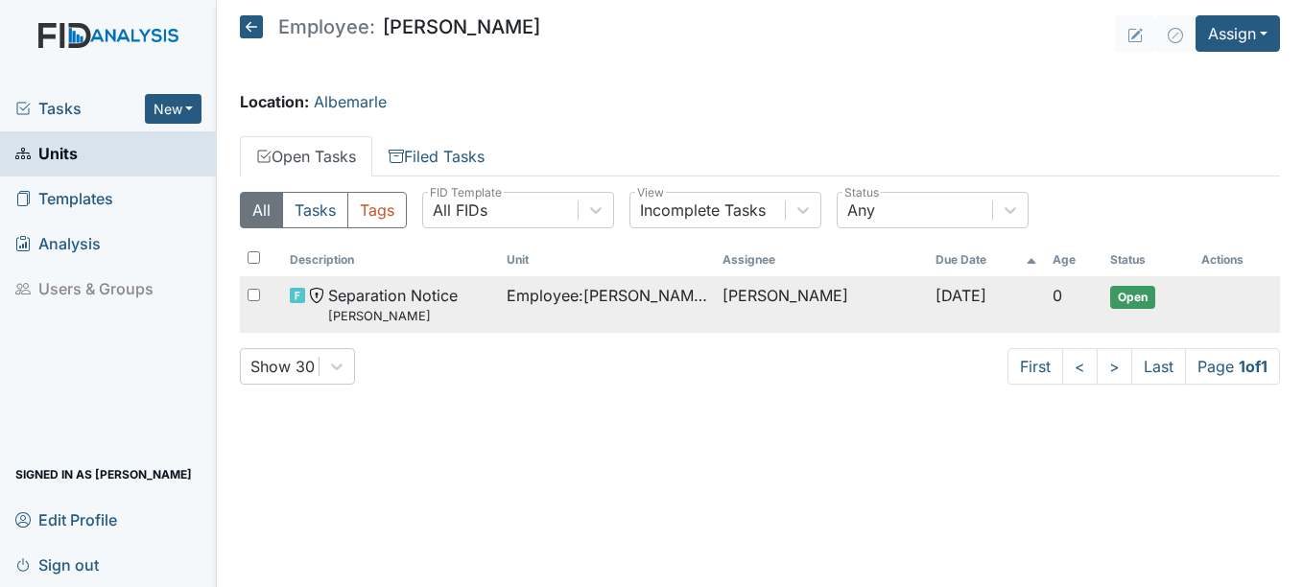
click at [1127, 298] on span "Open" at bounding box center [1132, 297] width 45 height 23
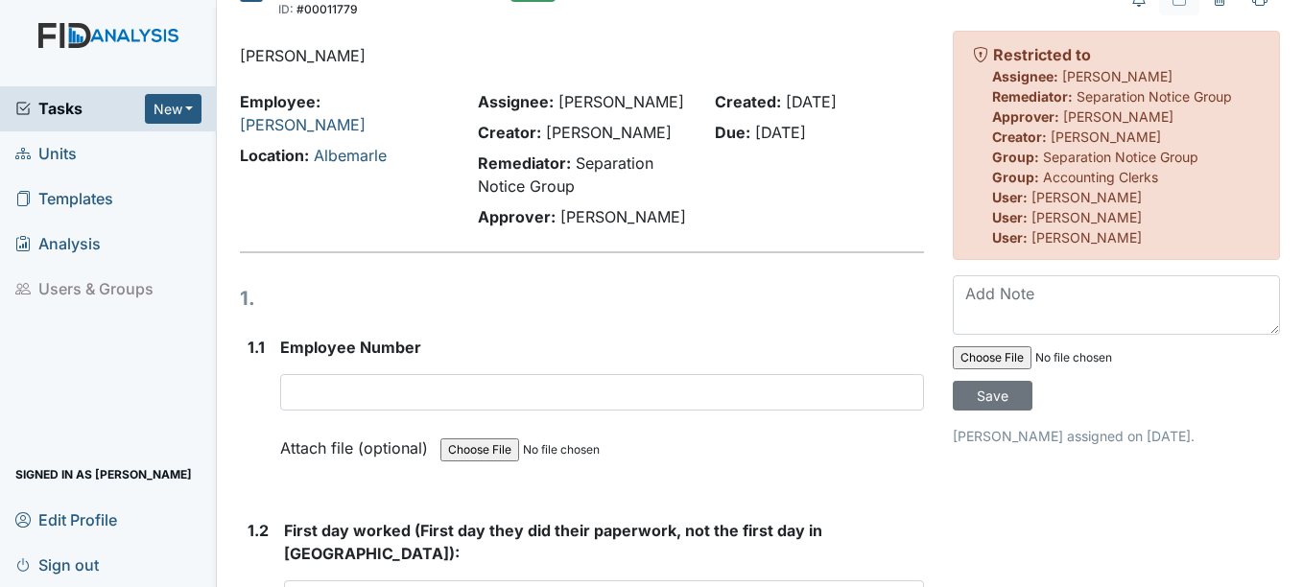
scroll to position [96, 0]
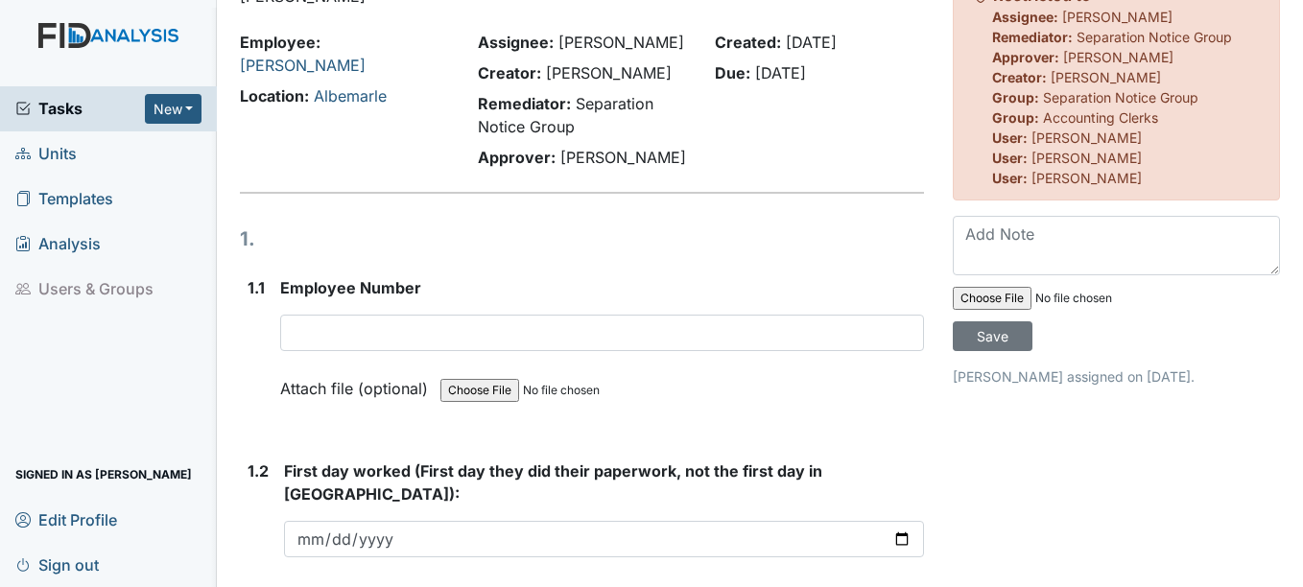
click at [410, 313] on div "Employee Number This field is required. Attach file (optional) You can upload .…" at bounding box center [601, 344] width 643 height 137
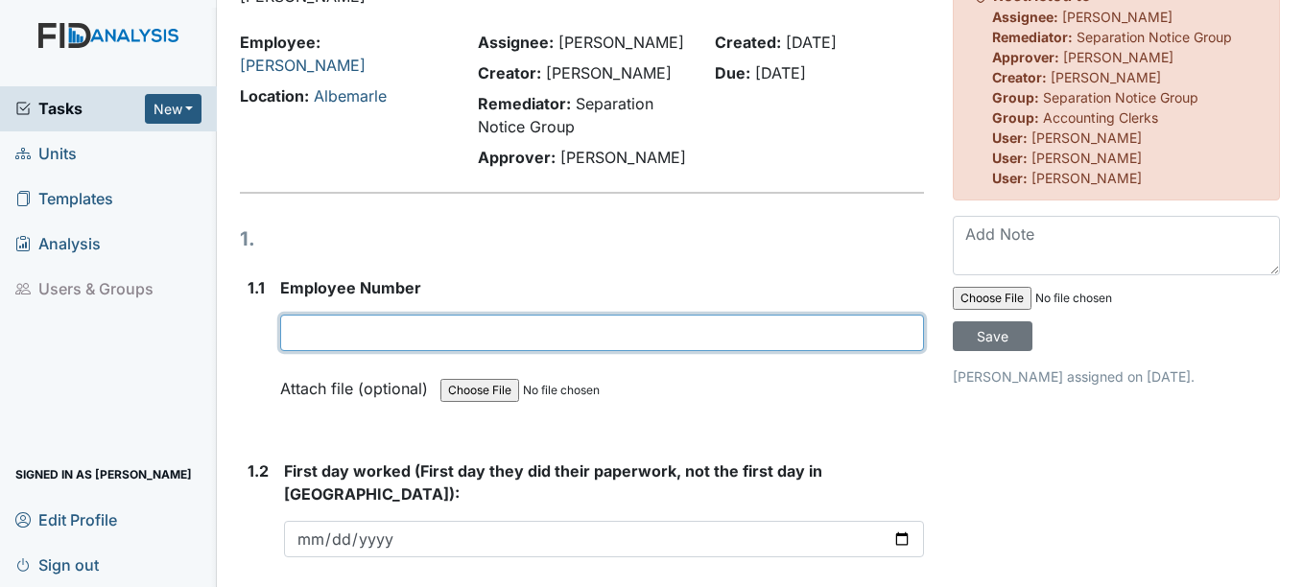
click at [357, 337] on input "text" at bounding box center [601, 333] width 643 height 36
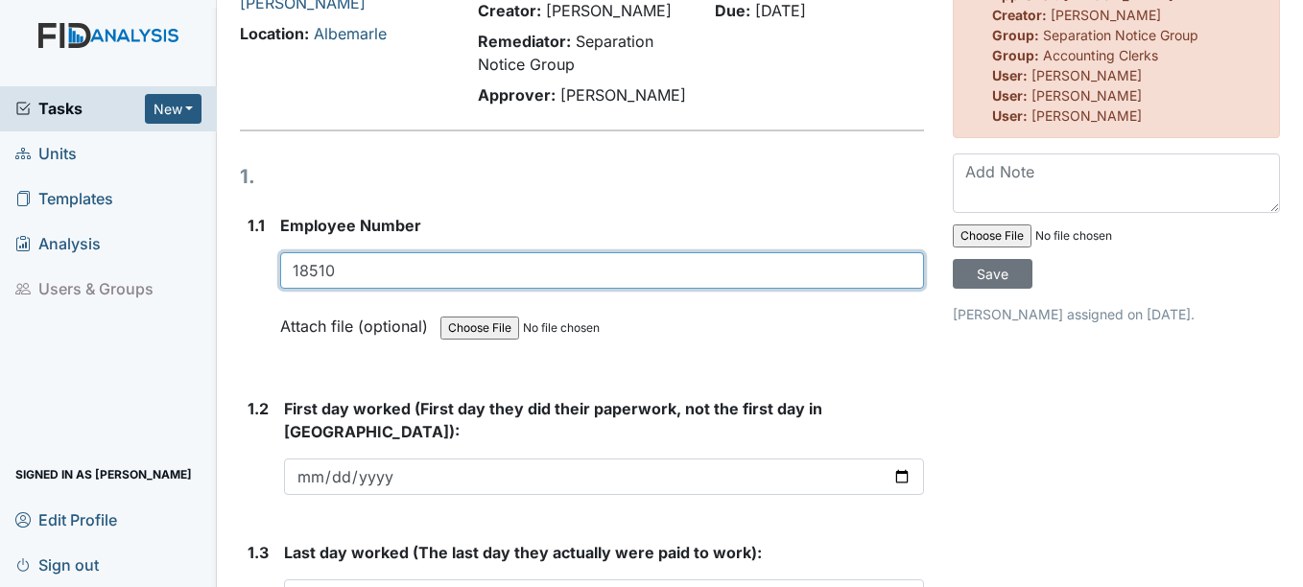
scroll to position [192, 0]
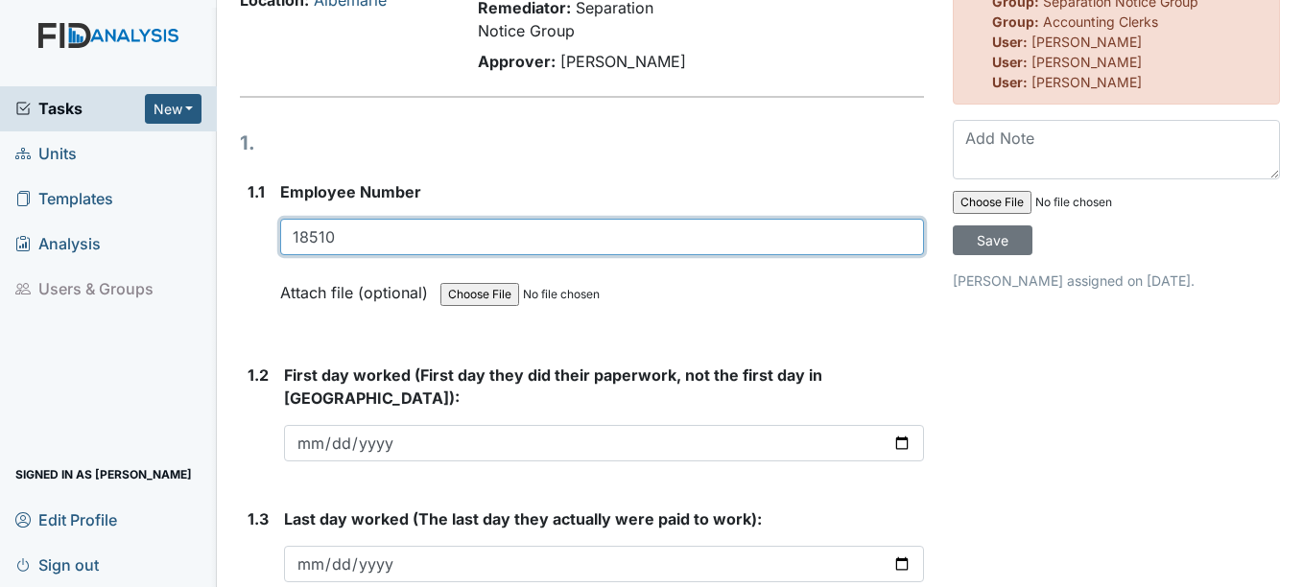
type input "18510"
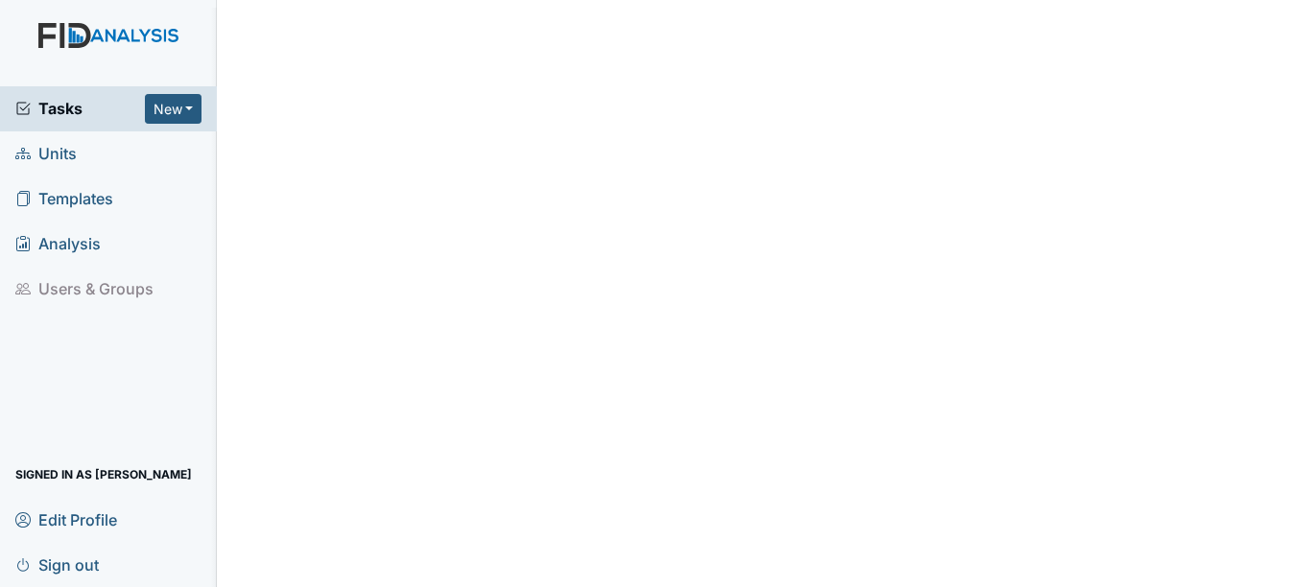
click at [63, 162] on span "Units" at bounding box center [45, 154] width 61 height 30
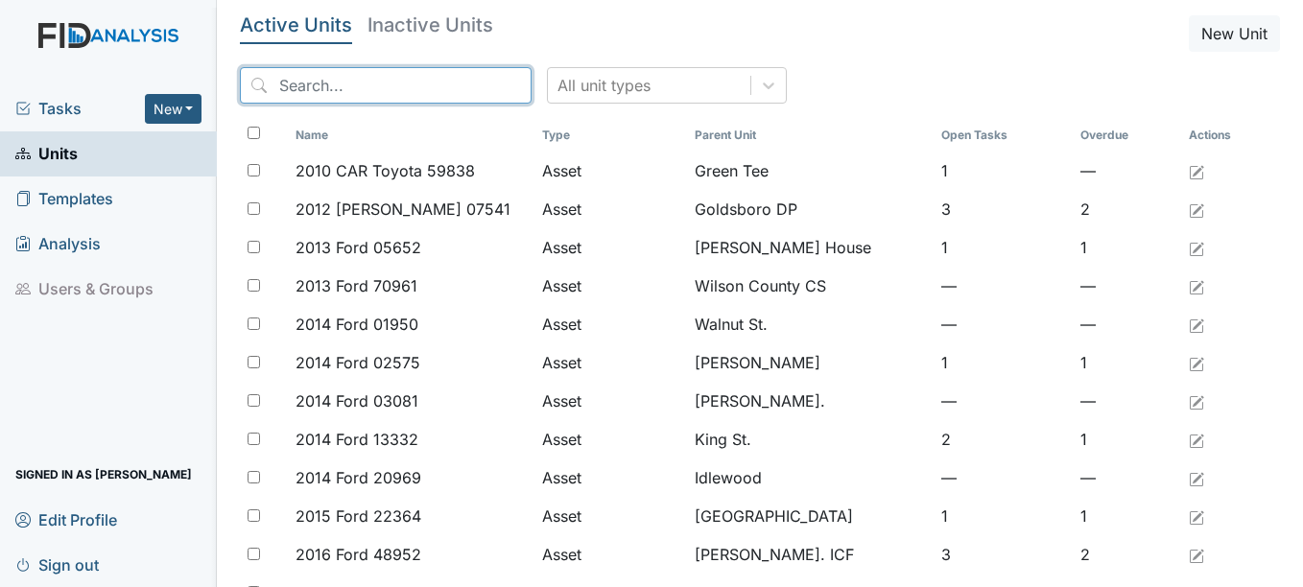
click at [295, 87] on input "search" at bounding box center [386, 85] width 292 height 36
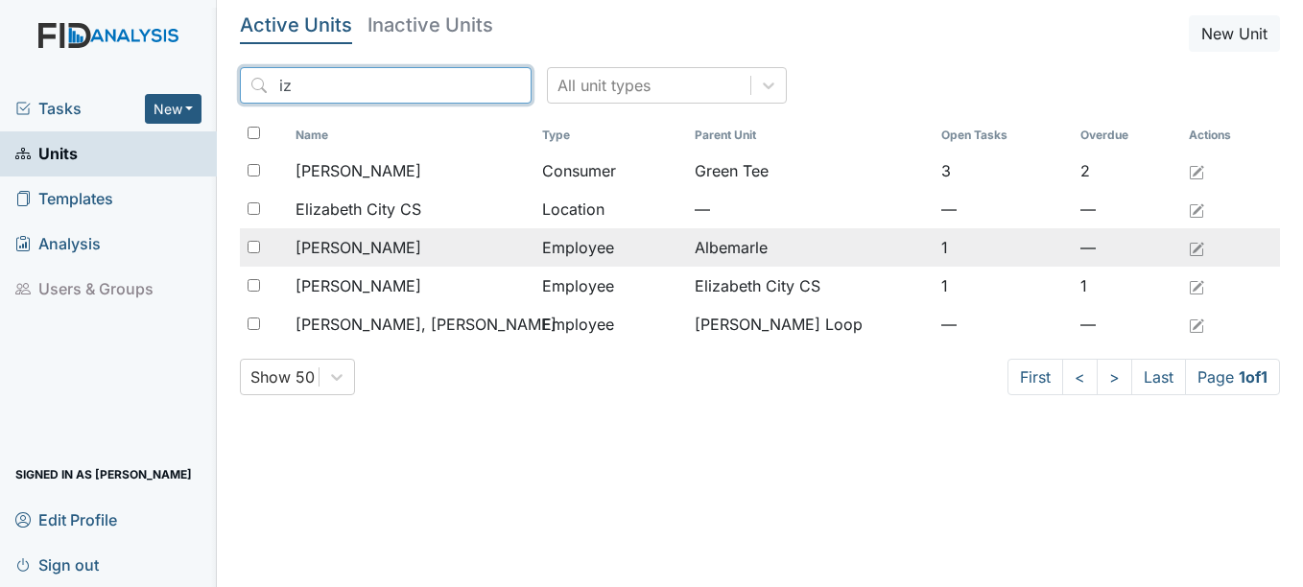
type input "iz"
click at [385, 251] on span "[PERSON_NAME]" at bounding box center [358, 247] width 126 height 23
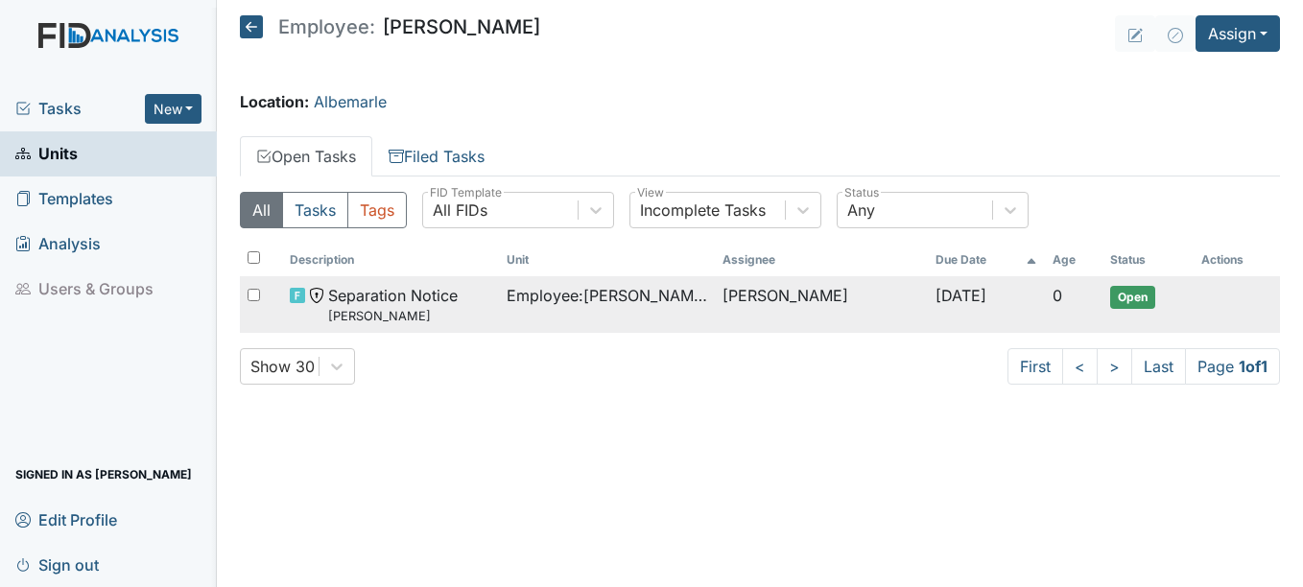
click at [406, 296] on span "Separation Notice Izetta Howell" at bounding box center [392, 304] width 129 height 41
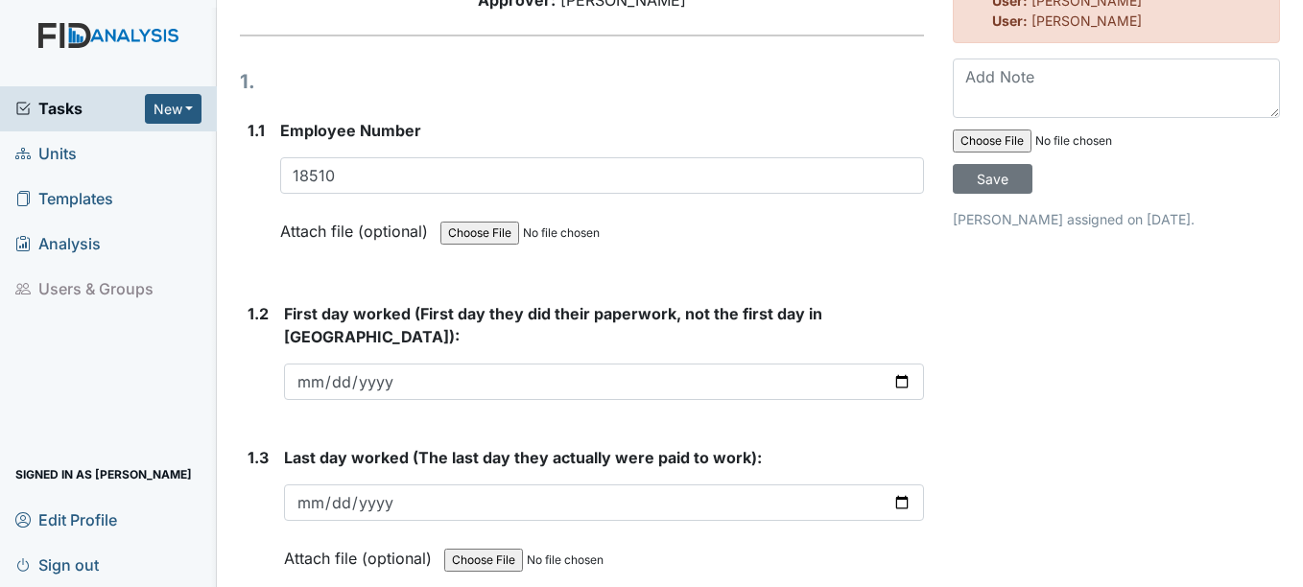
scroll to position [288, 0]
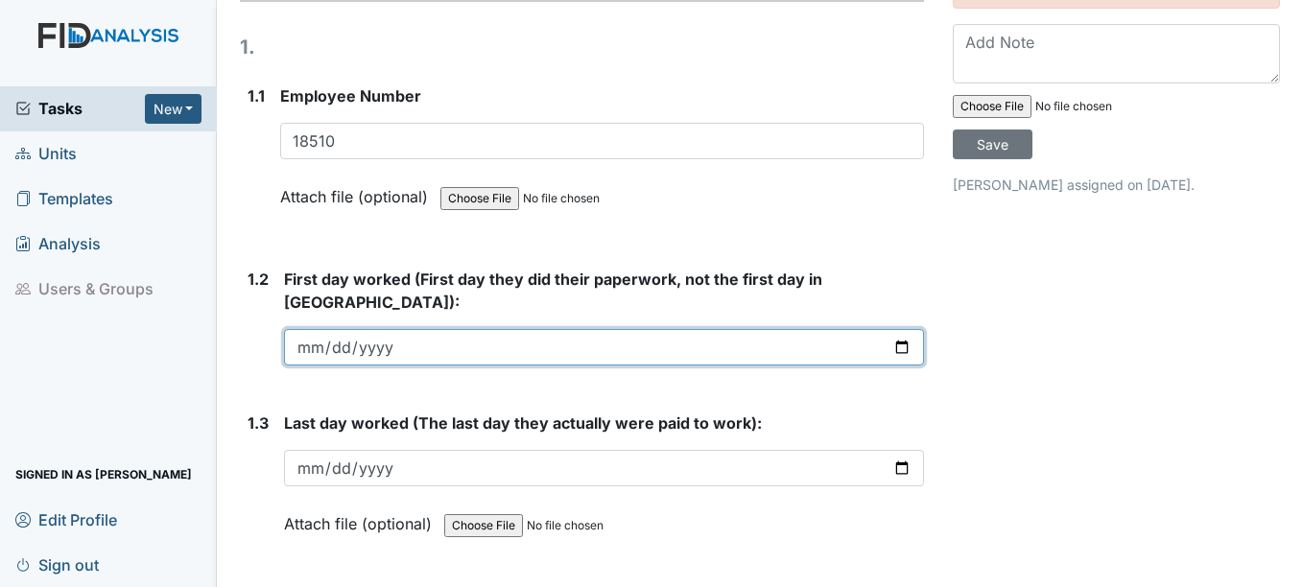
click at [311, 329] on input "date" at bounding box center [603, 347] width 639 height 36
type input "2024-02-21"
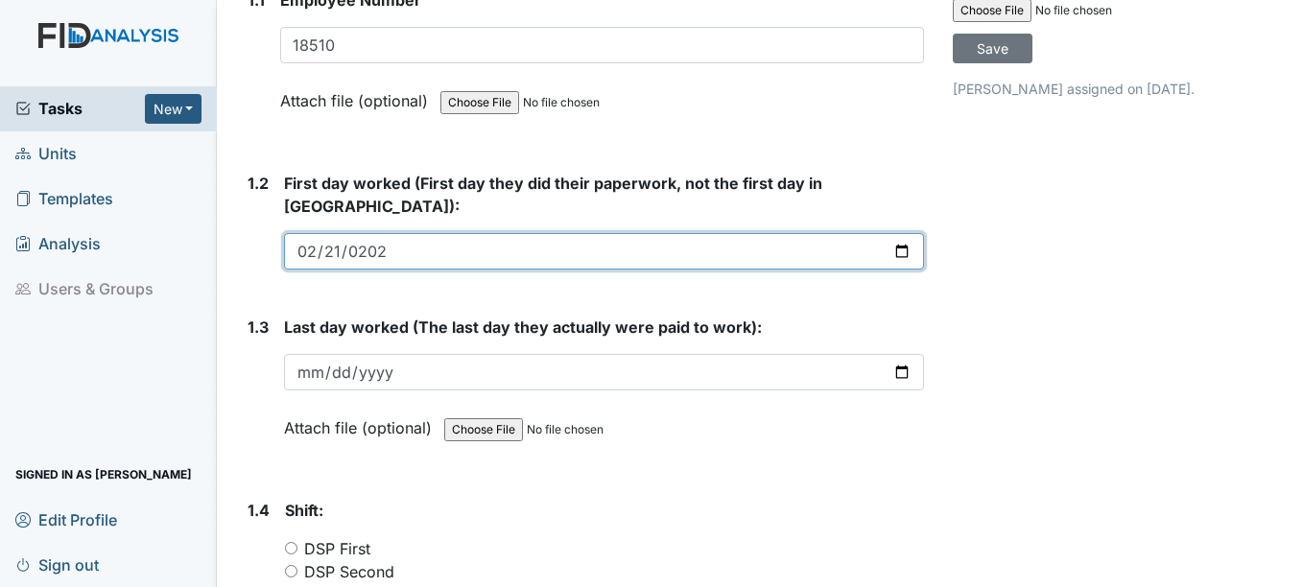
scroll to position [480, 0]
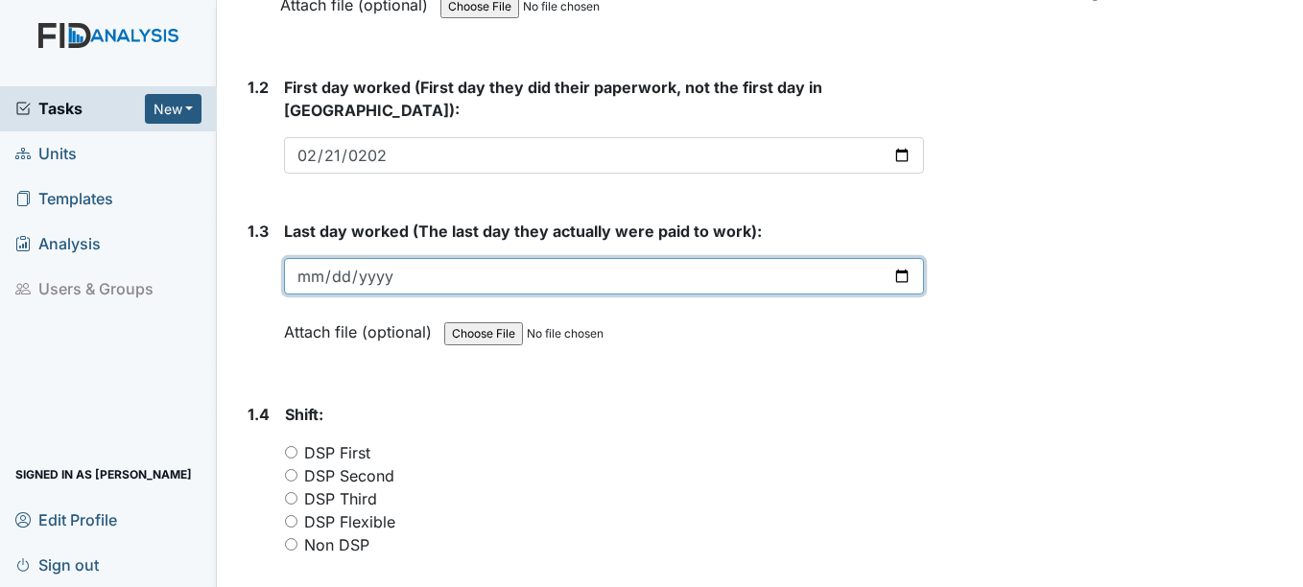
click at [310, 258] on input "date" at bounding box center [603, 276] width 639 height 36
type input "2025-08-25"
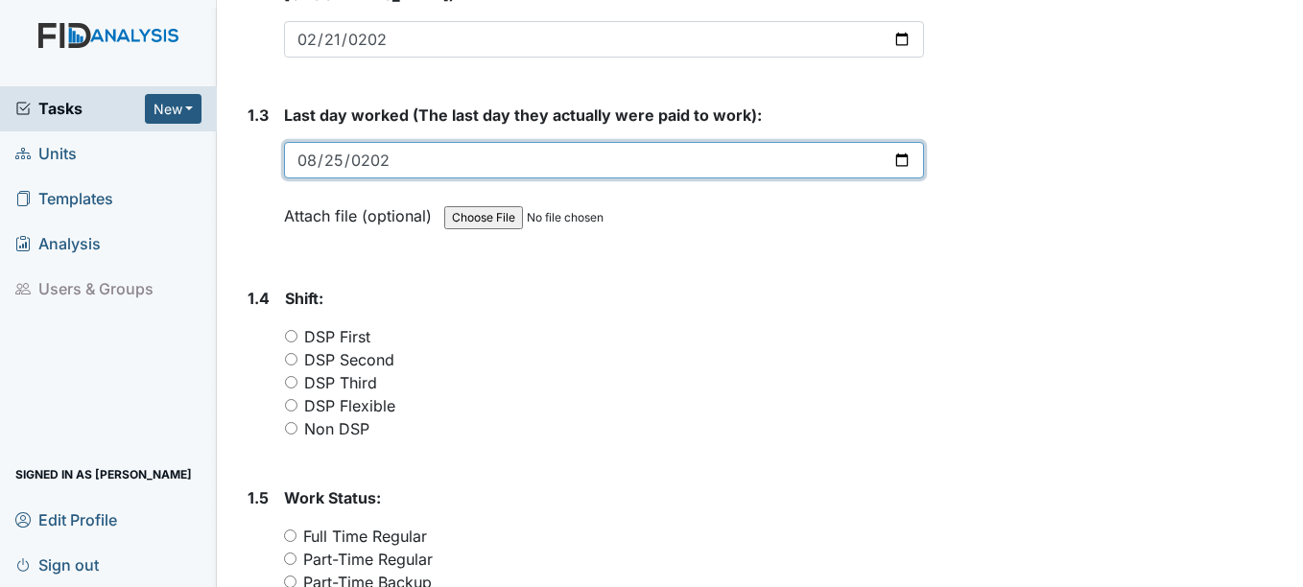
scroll to position [671, 0]
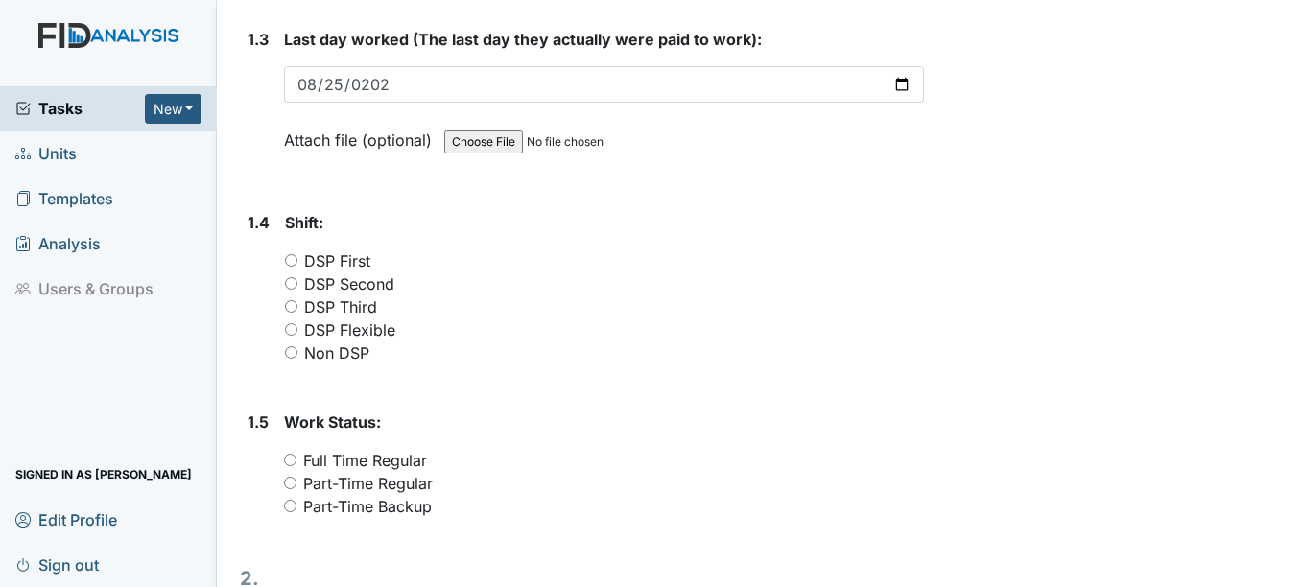
click at [370, 249] on label "DSP First" at bounding box center [337, 260] width 66 height 23
click at [297, 254] on input "DSP First" at bounding box center [291, 260] width 12 height 12
radio input "true"
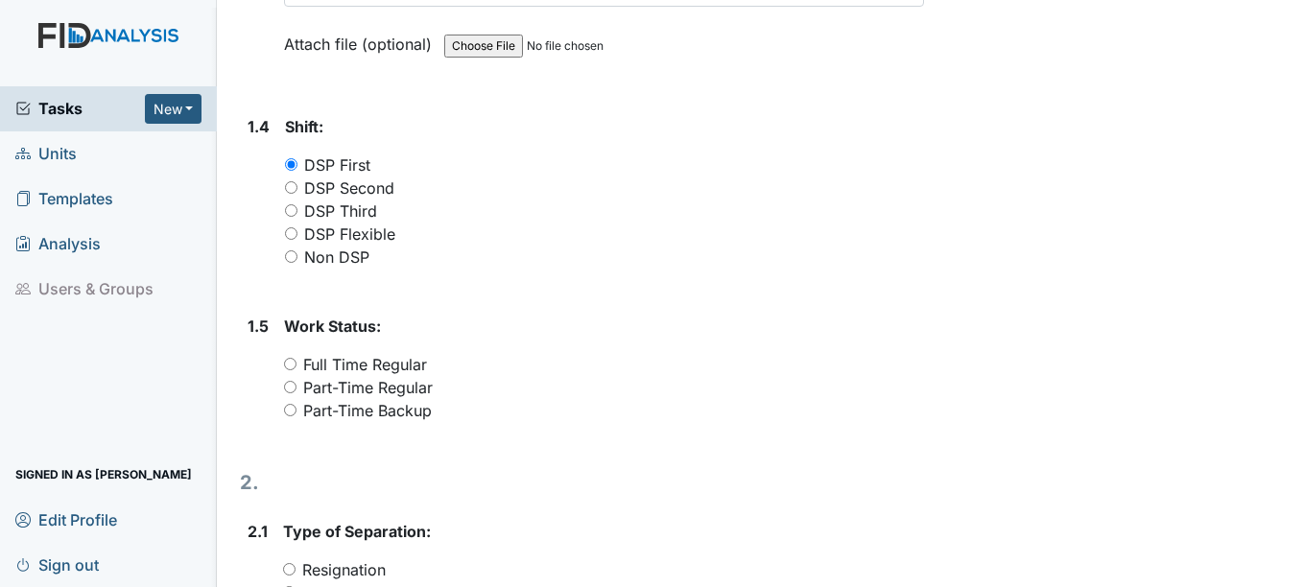
click at [372, 223] on label "DSP Flexible" at bounding box center [349, 234] width 91 height 23
click at [297, 227] on input "DSP Flexible" at bounding box center [291, 233] width 12 height 12
radio input "true"
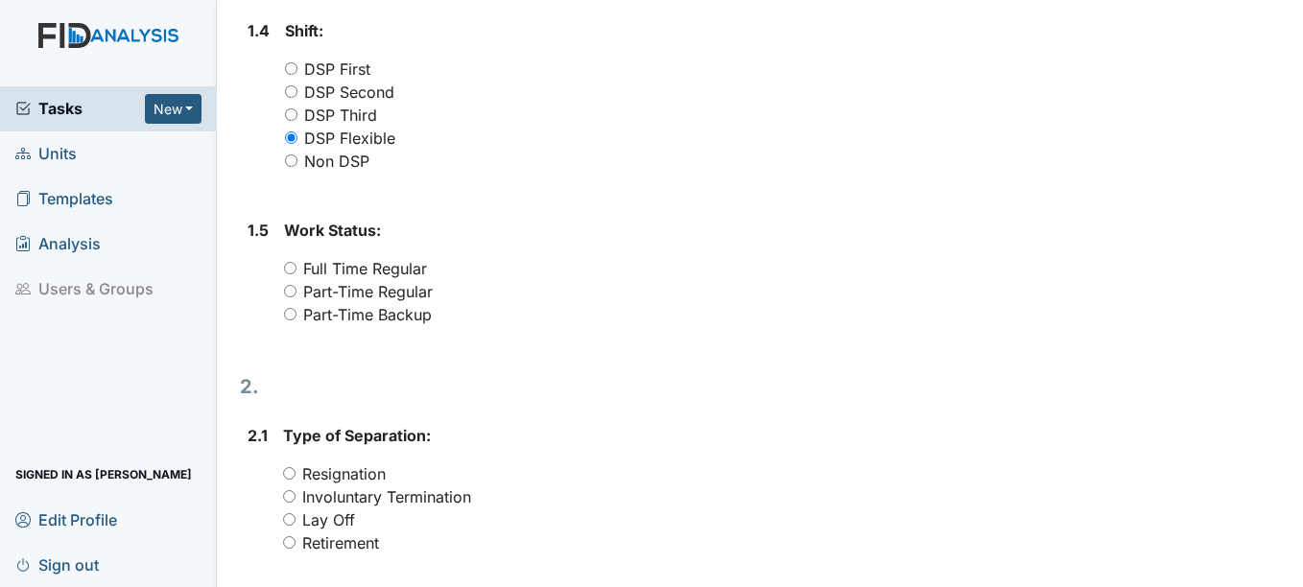
click at [422, 303] on label "Part-Time Backup" at bounding box center [367, 314] width 129 height 23
click at [296, 308] on input "Part-Time Backup" at bounding box center [290, 314] width 12 height 12
radio input "true"
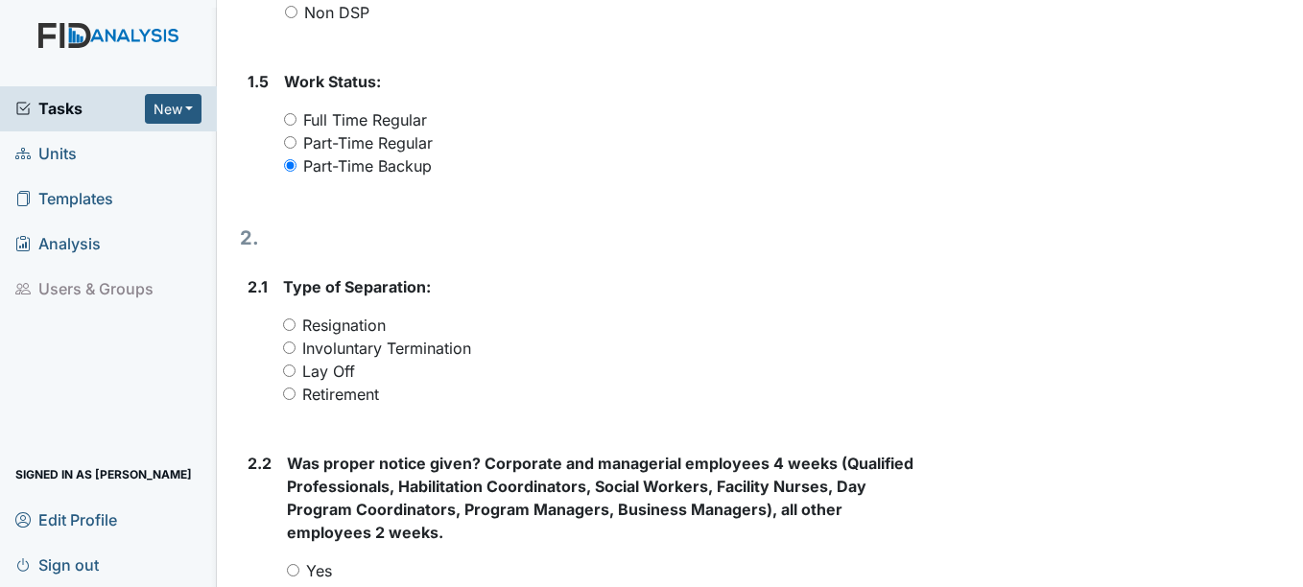
scroll to position [1055, 0]
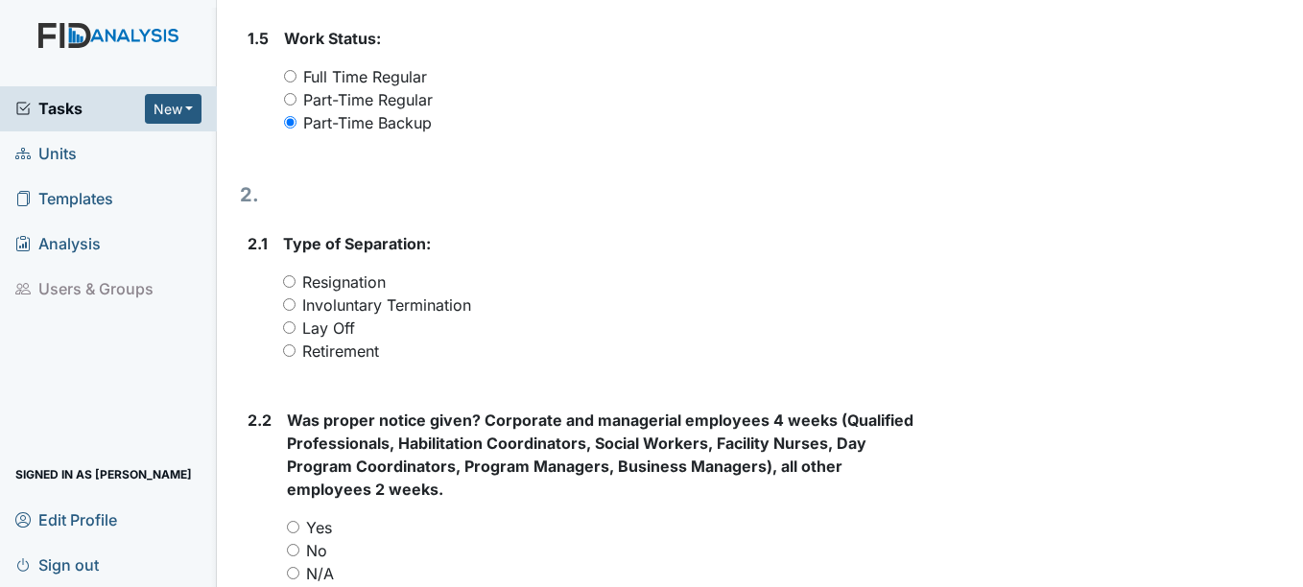
click at [399, 294] on label "Involuntary Termination" at bounding box center [386, 305] width 169 height 23
click at [295, 298] on input "Involuntary Termination" at bounding box center [289, 304] width 12 height 12
radio input "true"
click at [375, 270] on label "Resignation" at bounding box center [343, 281] width 83 height 23
click at [295, 275] on input "Resignation" at bounding box center [289, 281] width 12 height 12
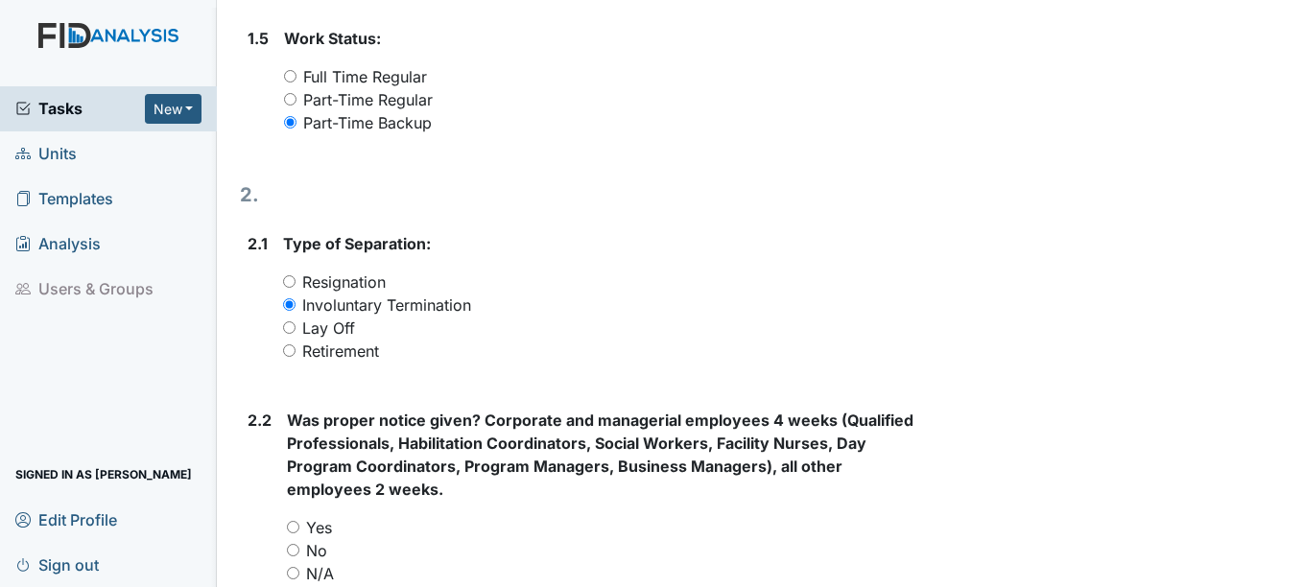
radio input "true"
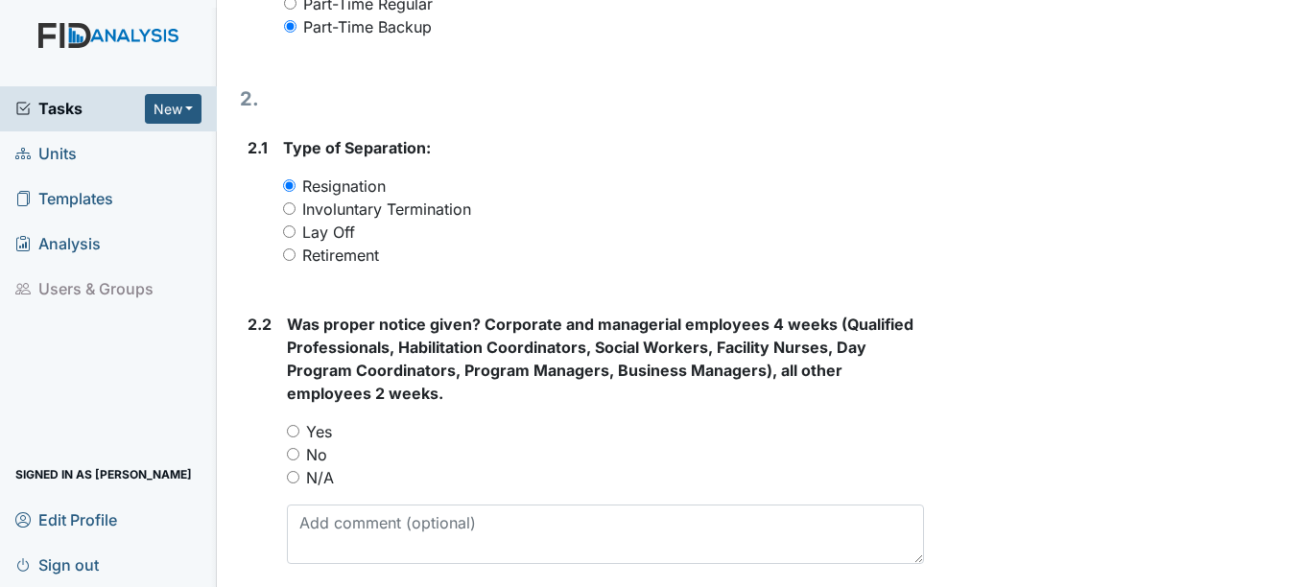
scroll to position [1247, 0]
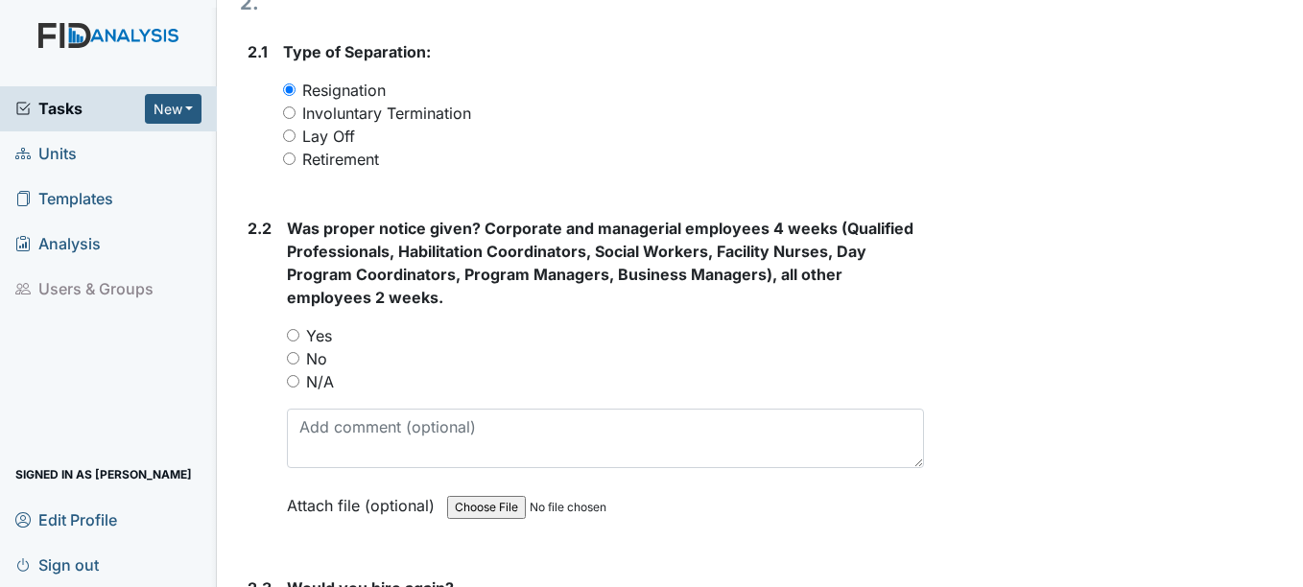
click at [320, 370] on label "N/A" at bounding box center [320, 381] width 28 height 23
click at [299, 375] on input "N/A" at bounding box center [293, 381] width 12 height 12
radio input "true"
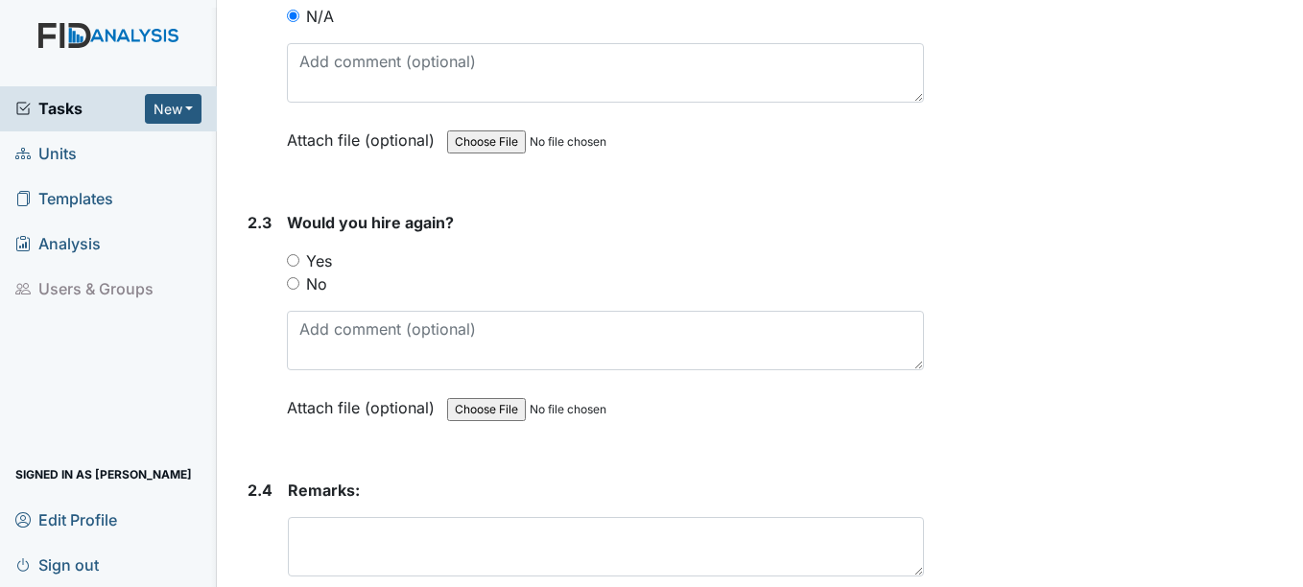
scroll to position [1631, 0]
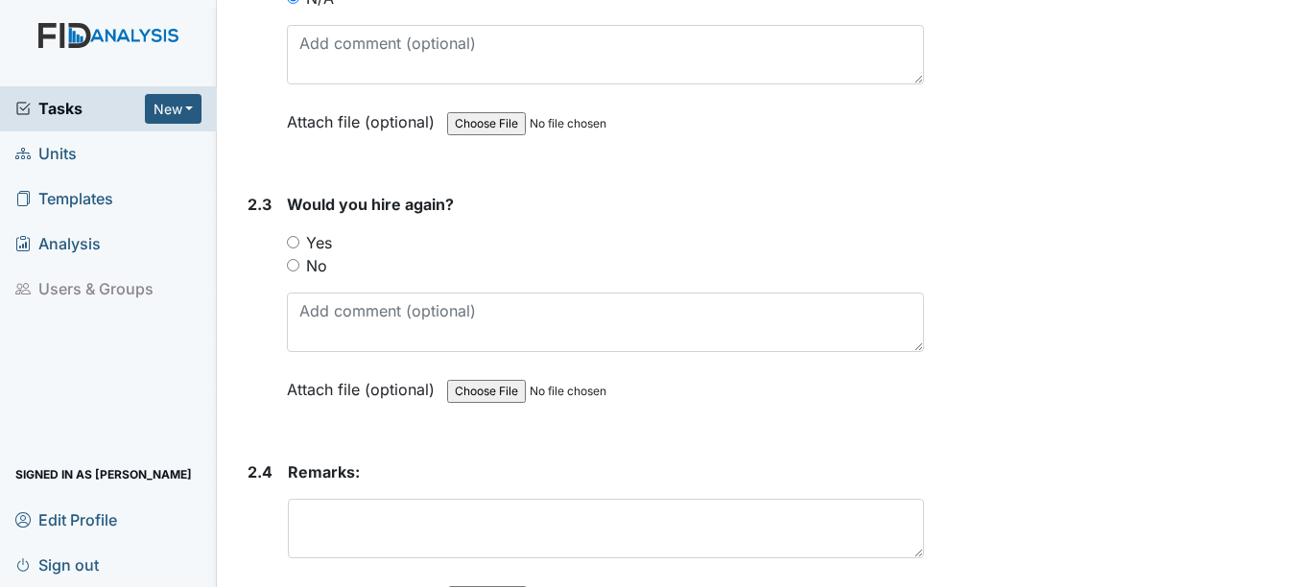
click at [316, 254] on label "No" at bounding box center [316, 265] width 21 height 23
click at [299, 259] on input "No" at bounding box center [293, 265] width 12 height 12
radio input "true"
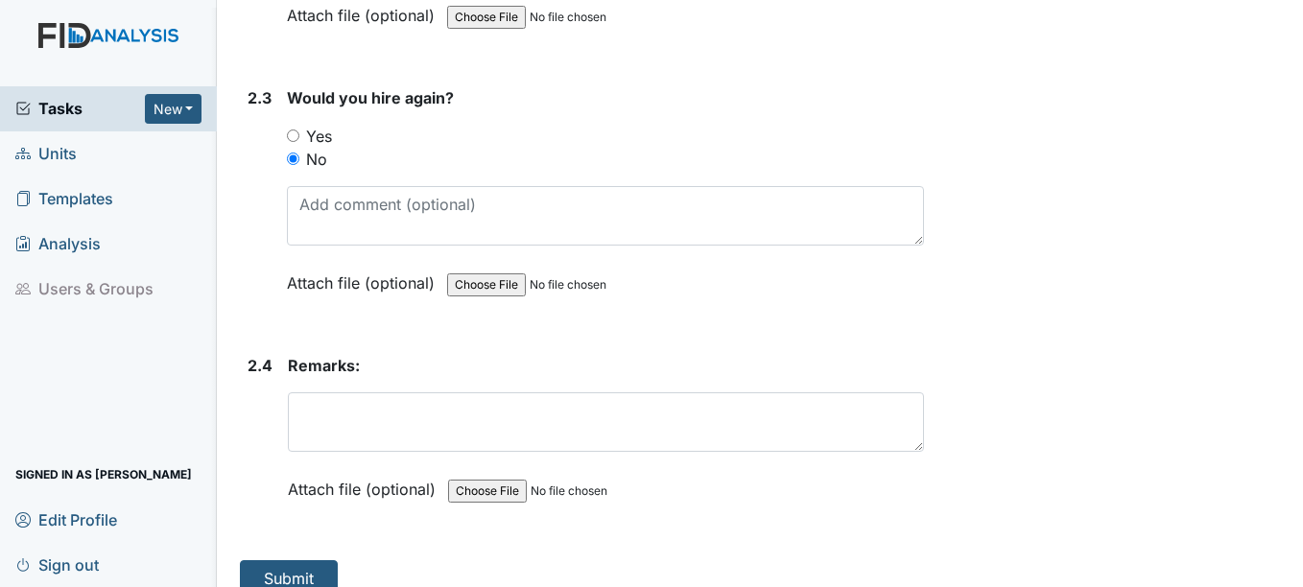
scroll to position [1739, 0]
click at [495, 466] on input "file" at bounding box center [578, 489] width 261 height 46
type input "C:\fakepath\I.Howell.jpg"
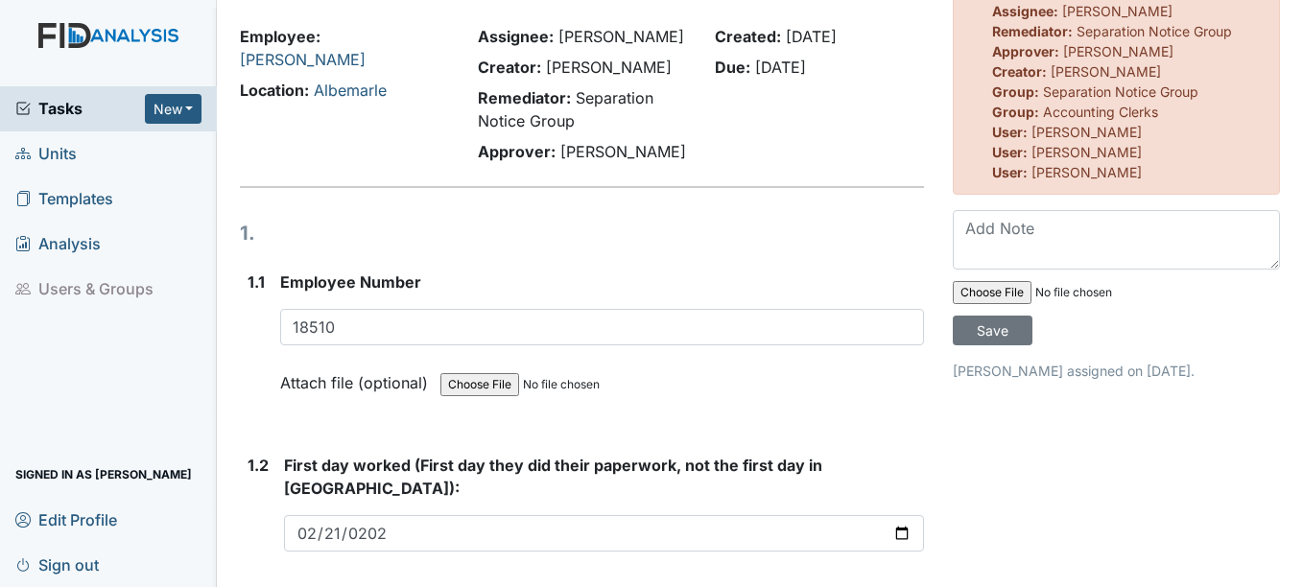
scroll to position [0, 0]
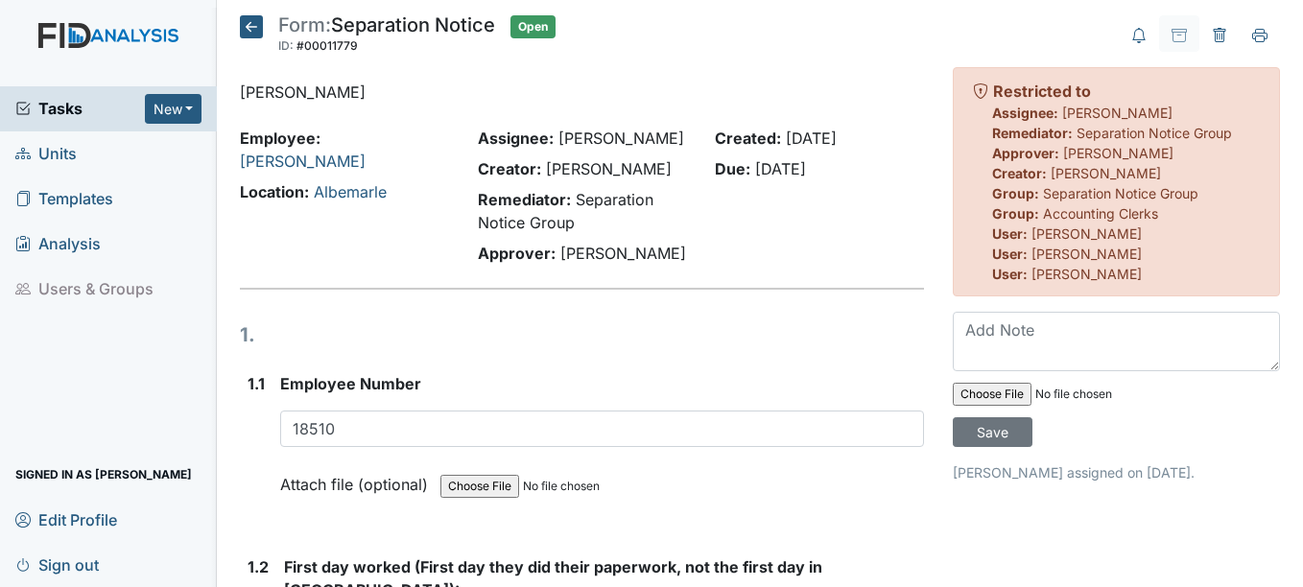
click at [970, 395] on input "file" at bounding box center [1083, 394] width 261 height 46
type input "C:\fakepath\I.Howell.jpg"
click at [996, 436] on input "Save" at bounding box center [993, 432] width 80 height 30
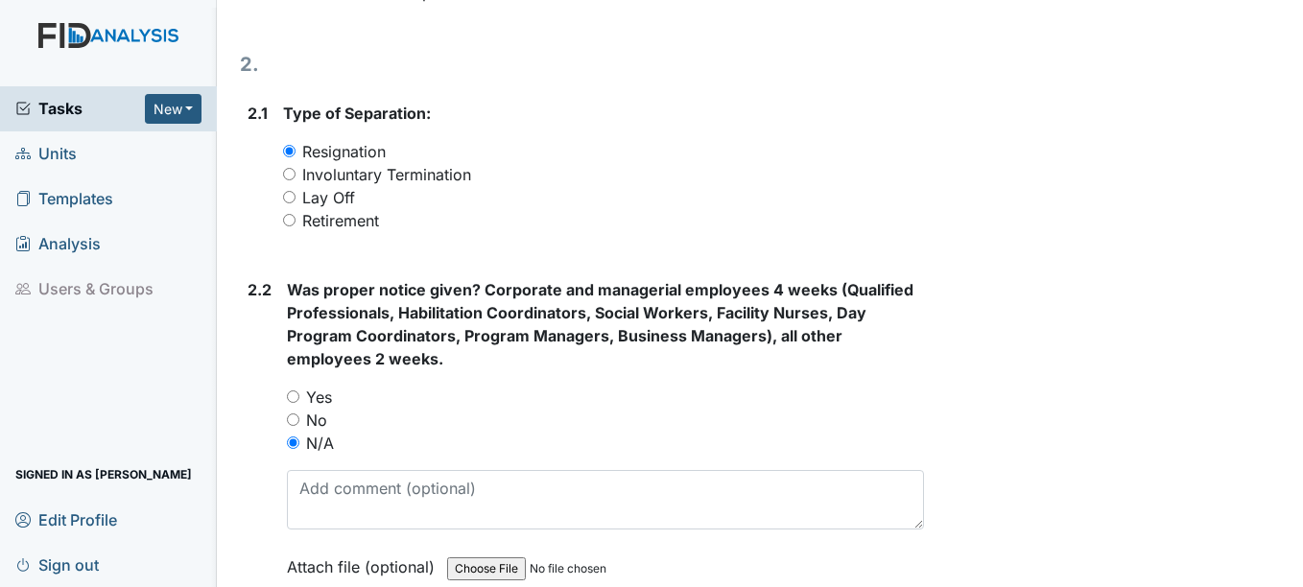
scroll to position [1247, 0]
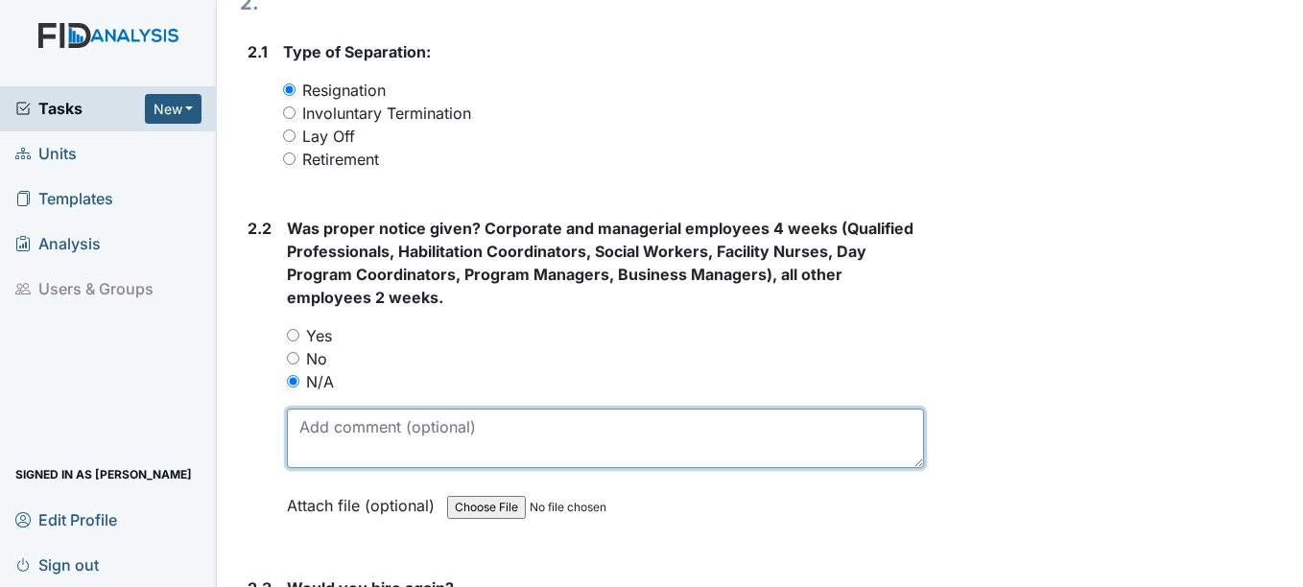
click at [398, 416] on textarea at bounding box center [605, 438] width 636 height 59
type textarea "E"
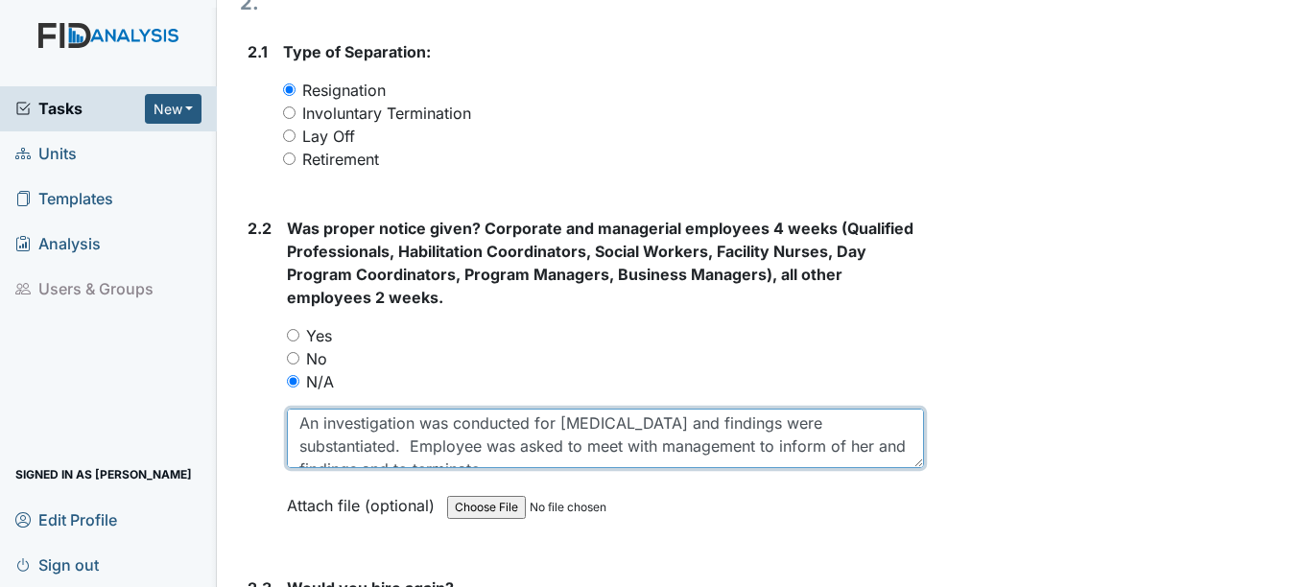
scroll to position [0, 0]
click at [529, 409] on textarea "An investigation was conducted for verbal abuse and findings were substantiated…" at bounding box center [605, 438] width 636 height 59
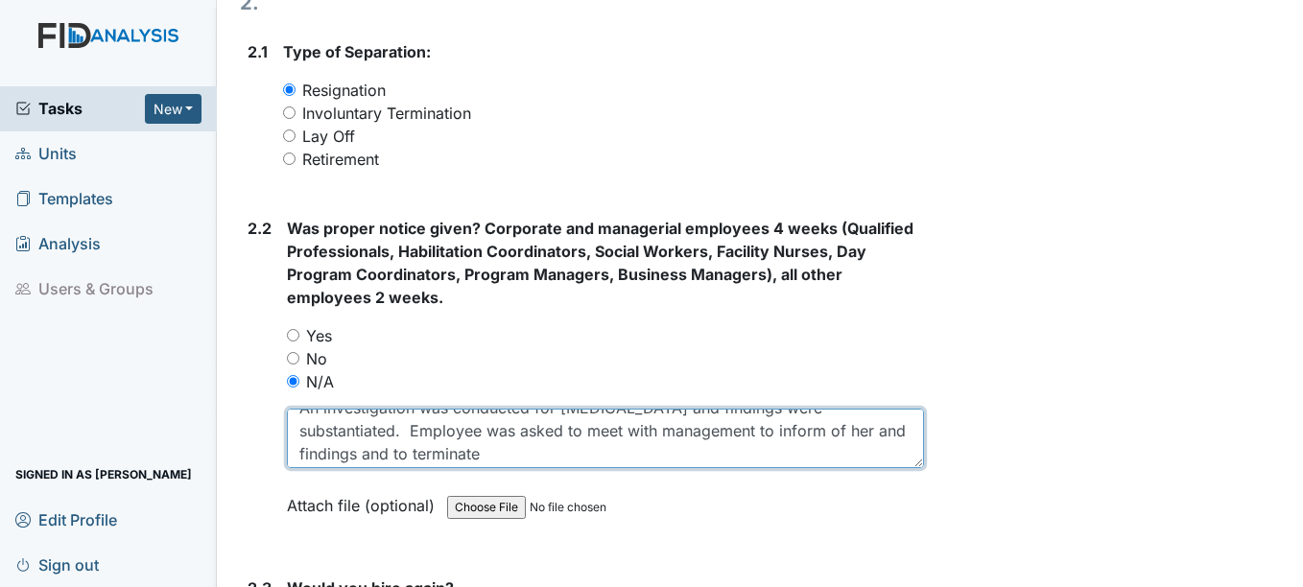
scroll to position [23, 0]
click at [842, 409] on textarea "An investigation was conducted for verbal abuse and findings were substantiated…" at bounding box center [605, 438] width 636 height 59
click at [326, 432] on textarea "An investigation was conducted for verbal abuse and findings were substantiated…" at bounding box center [605, 438] width 636 height 59
click at [501, 433] on textarea "An investigation was conducted for verbal abuse and findings were substantiated…" at bounding box center [605, 438] width 636 height 59
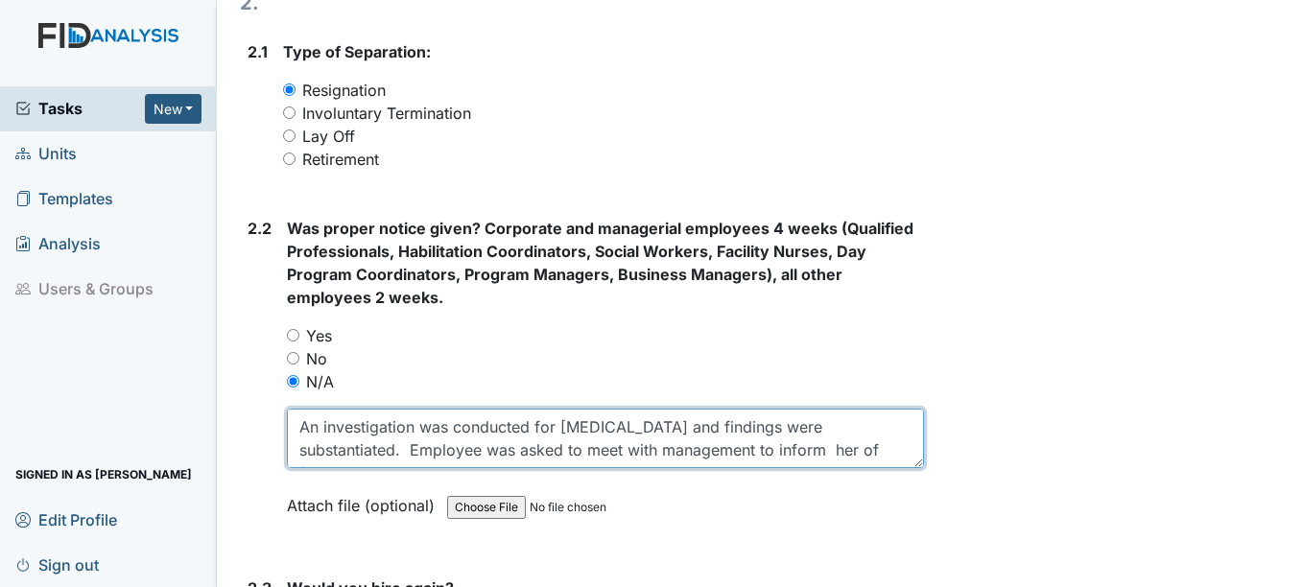
scroll to position [38, 0]
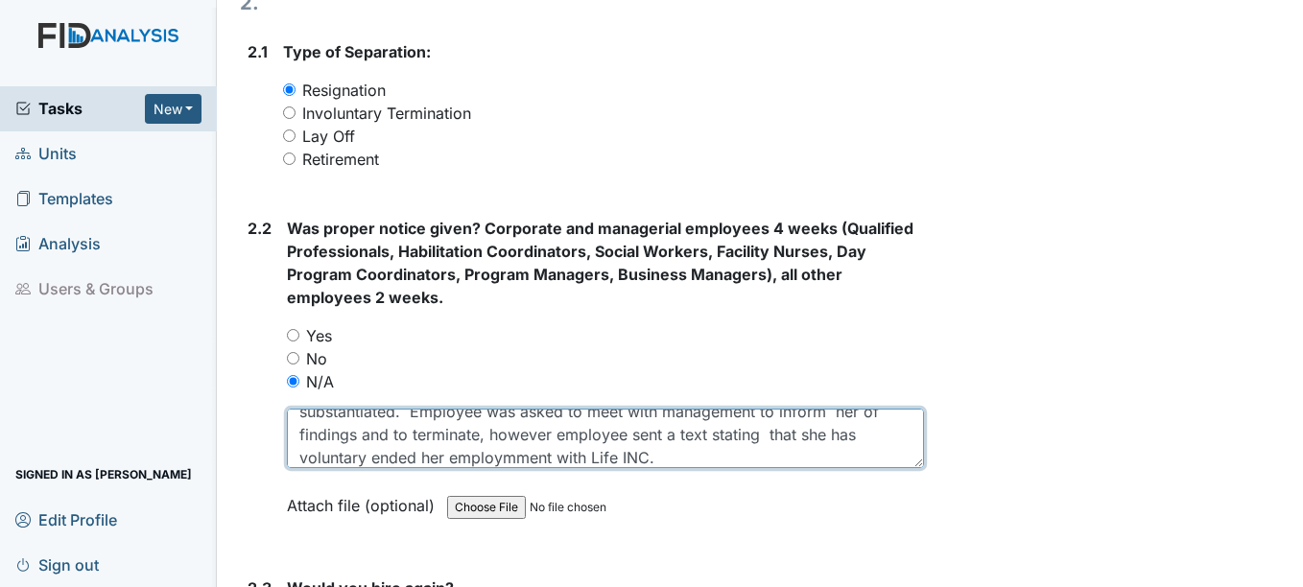
click at [369, 433] on textarea "An investigation was conducted for verbal abuse and findings were substantiated…" at bounding box center [605, 438] width 636 height 59
click at [442, 435] on textarea "An investigation was conducted for verbal abuse and findings were substantiated…" at bounding box center [605, 438] width 636 height 59
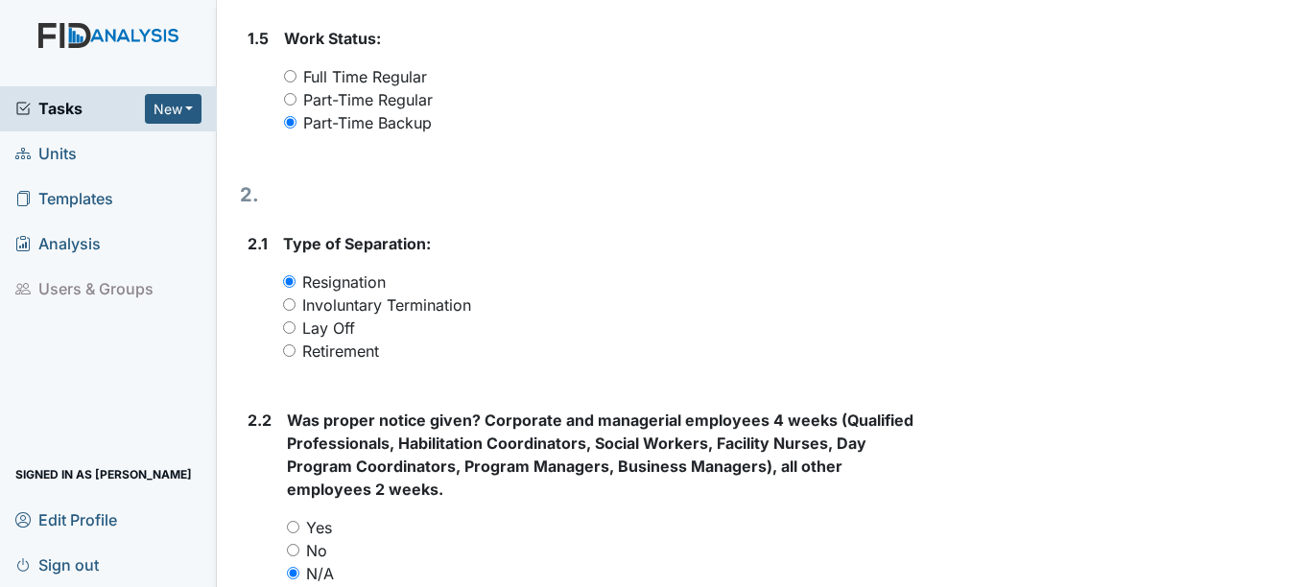
scroll to position [1739, 0]
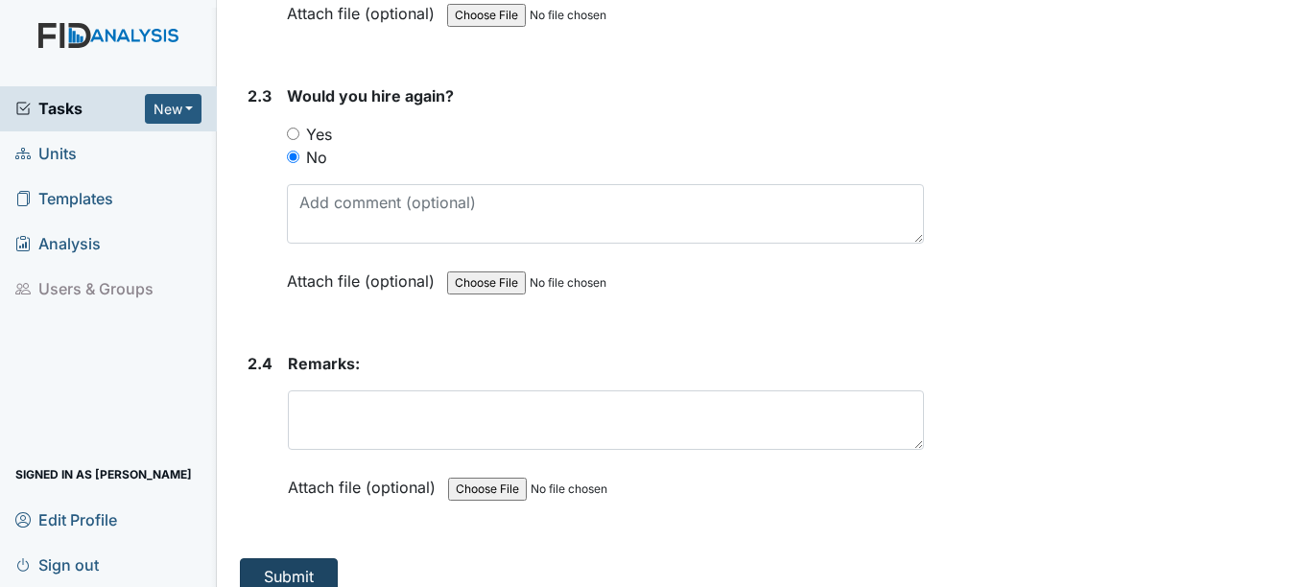
type textarea "An investigation was conducted for verbal abuse and findings were substantiated…"
click at [328, 558] on button "Submit" at bounding box center [289, 576] width 98 height 36
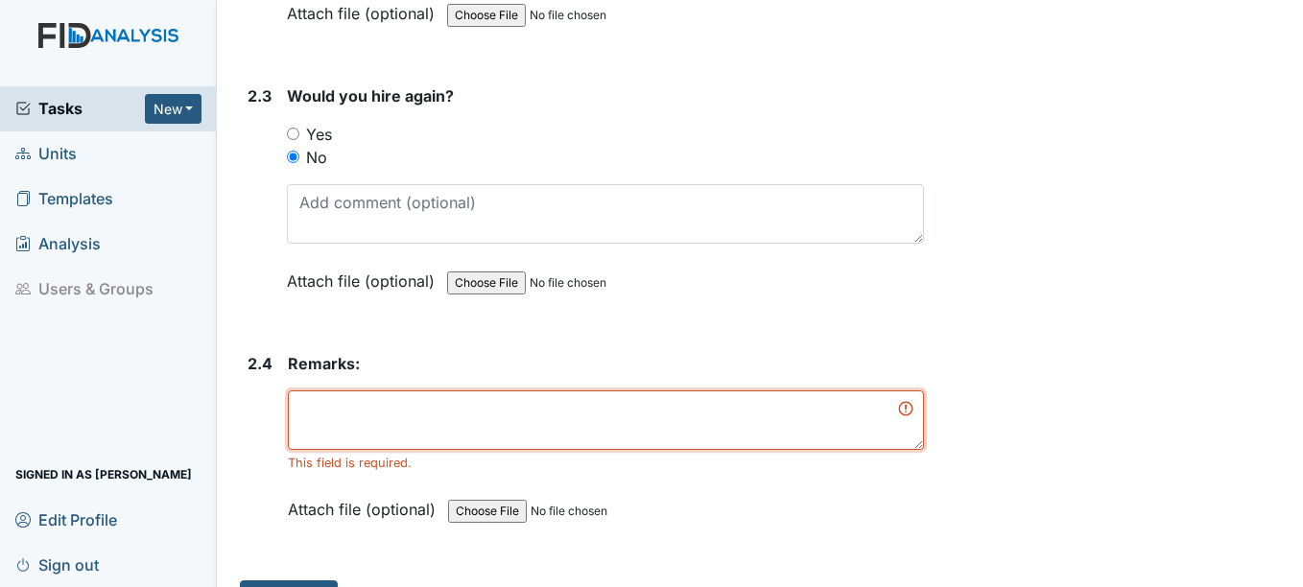
click at [427, 405] on textarea at bounding box center [605, 419] width 635 height 59
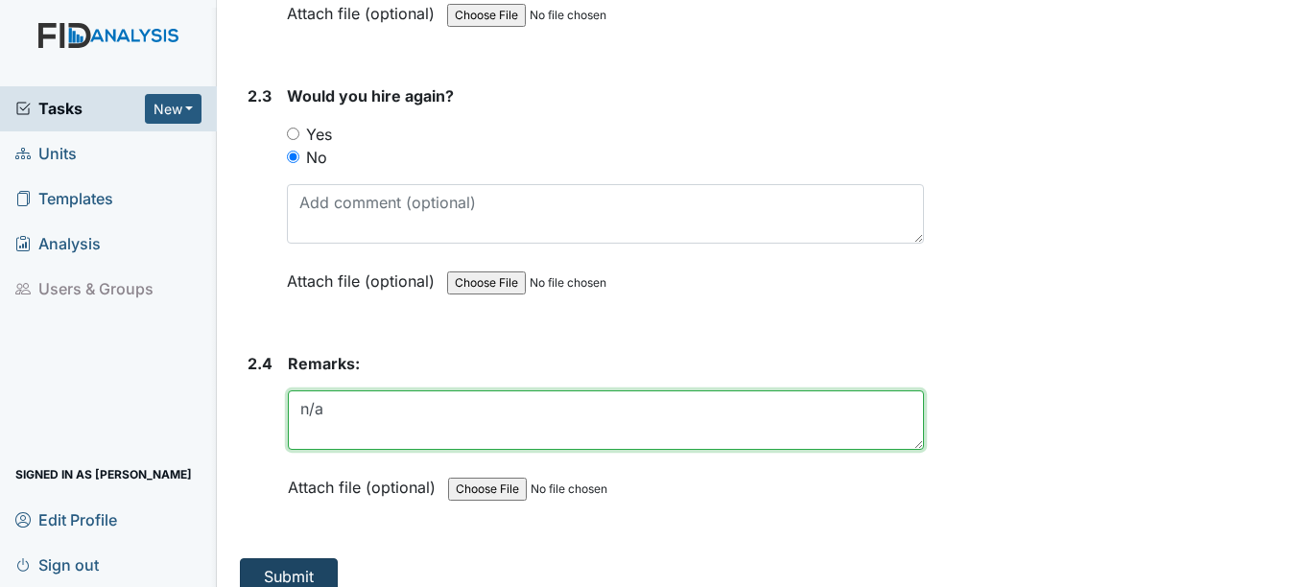
type textarea "n/a"
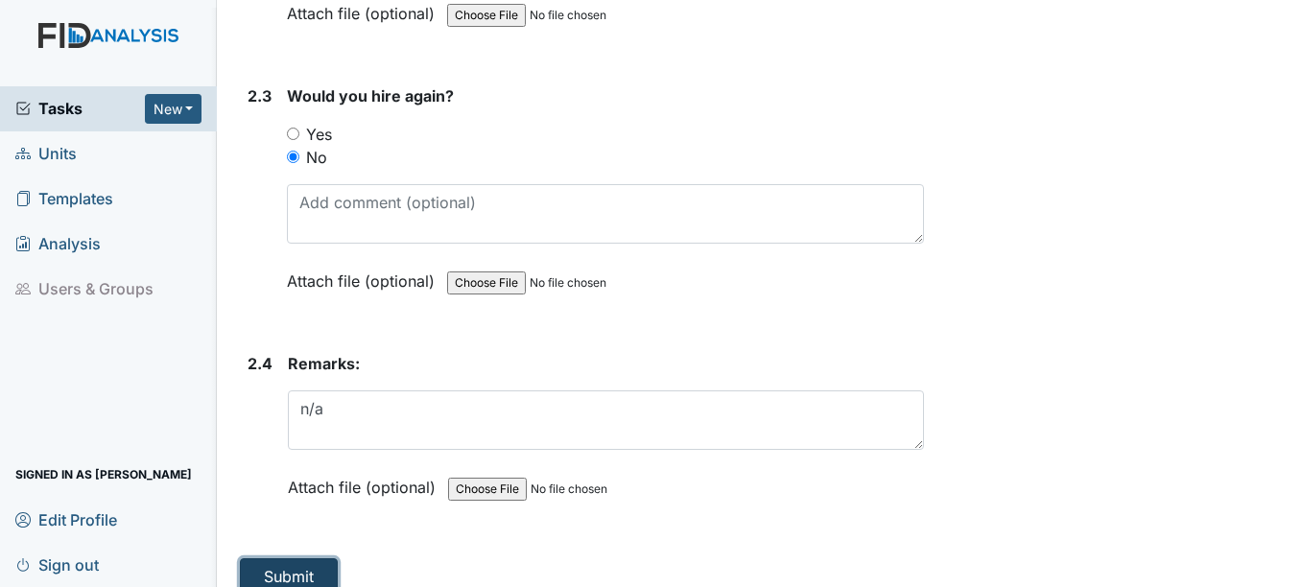
click at [270, 560] on button "Submit" at bounding box center [289, 576] width 98 height 36
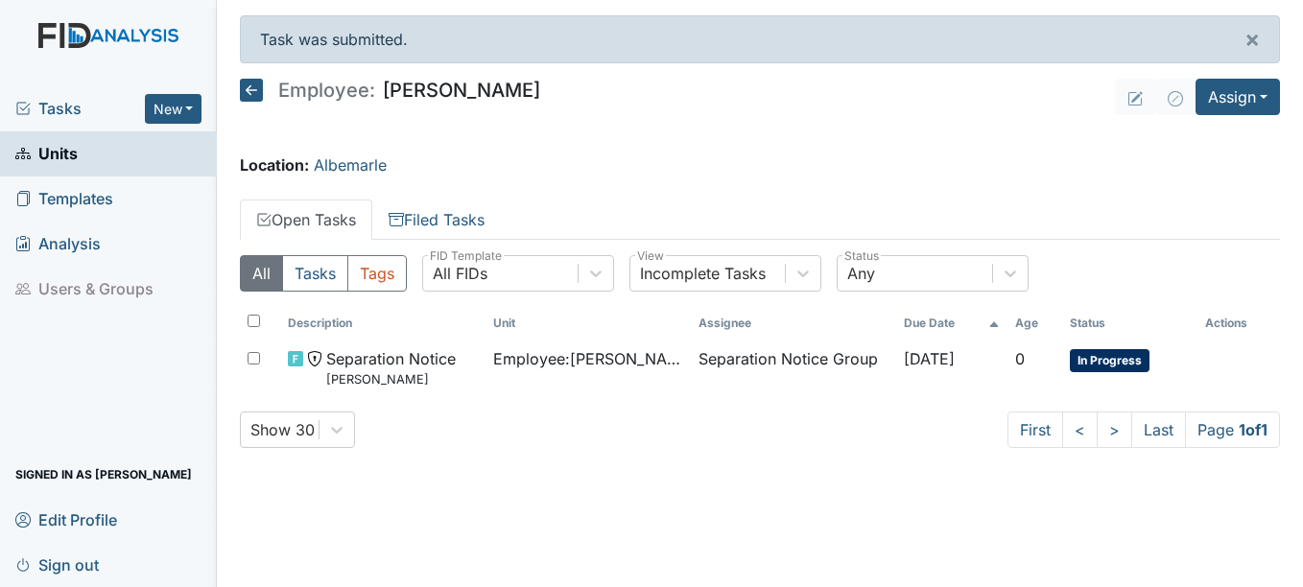
click at [480, 431] on div "Show 30 First < > Last Page 1 of 1" at bounding box center [760, 430] width 1040 height 36
click at [72, 105] on span "Tasks" at bounding box center [79, 108] width 129 height 23
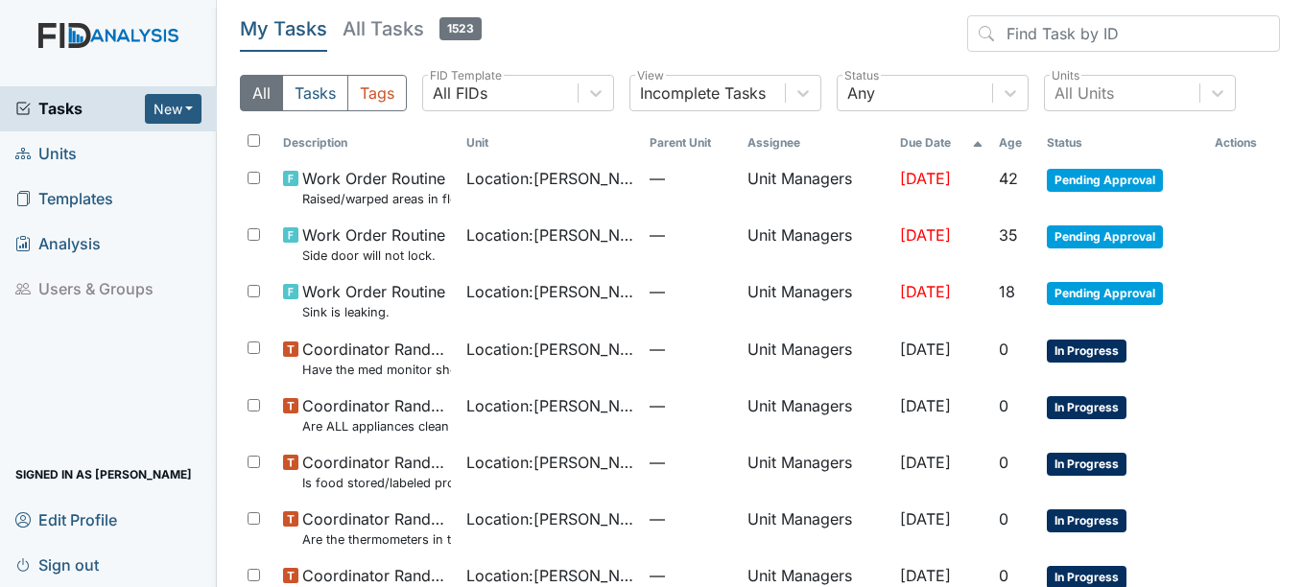
click at [62, 142] on span "Units" at bounding box center [45, 154] width 61 height 30
